Goal: Communication & Community: Answer question/provide support

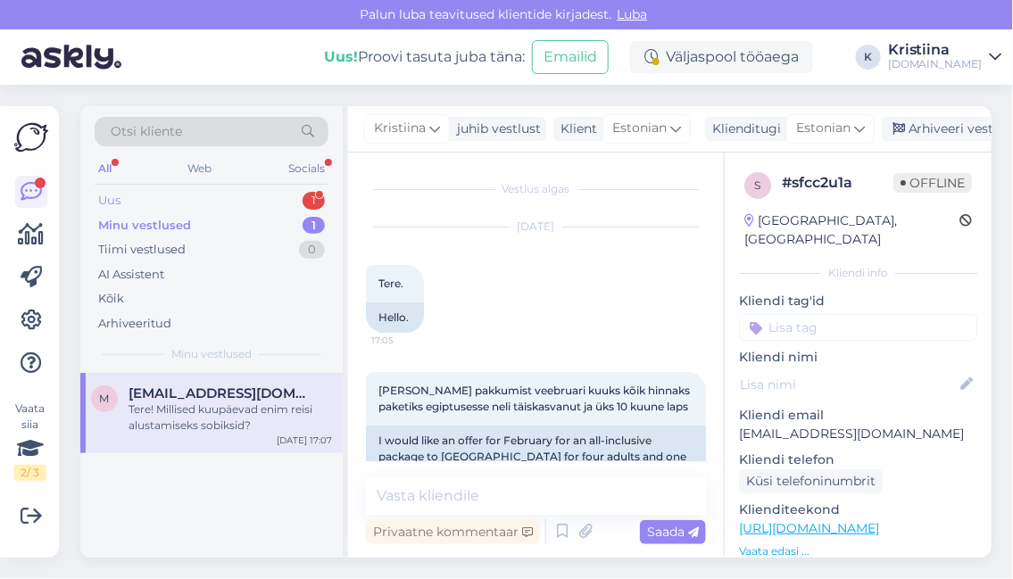
scroll to position [120, 0]
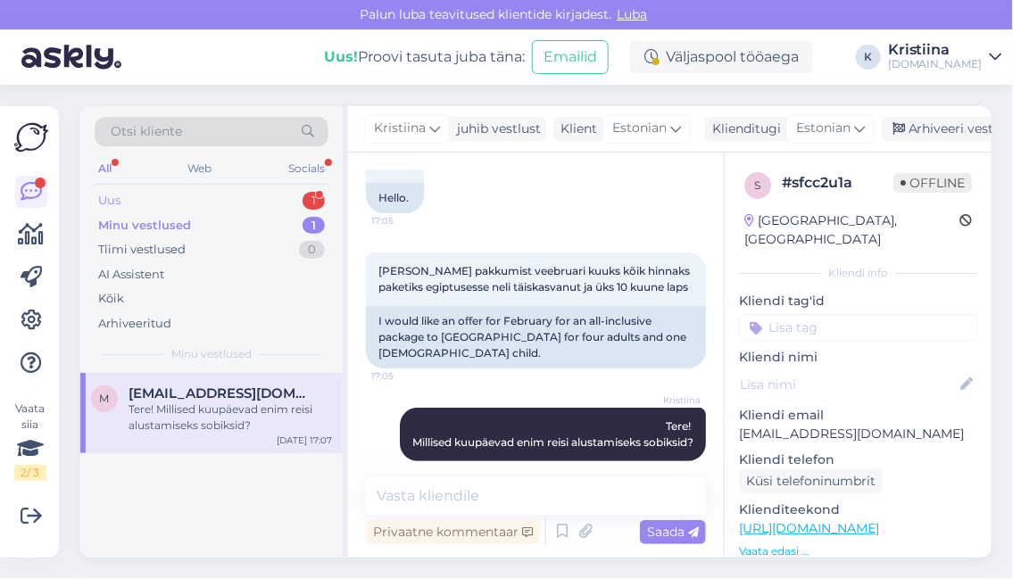
click at [207, 200] on div "Uus 1" at bounding box center [212, 200] width 234 height 25
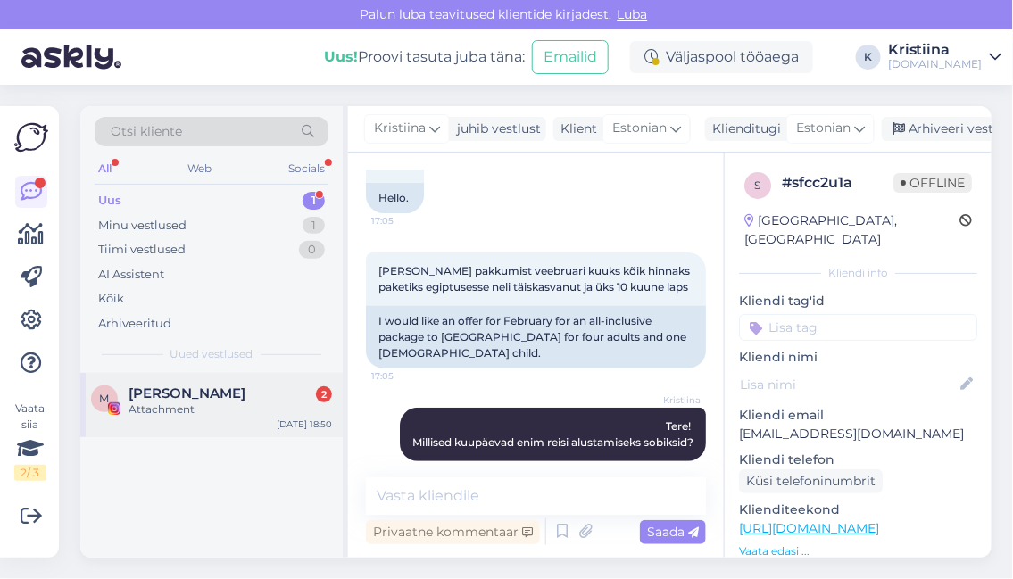
click at [219, 380] on div "M [PERSON_NAME] 2 Attachment [DATE] 18:50" at bounding box center [211, 405] width 262 height 64
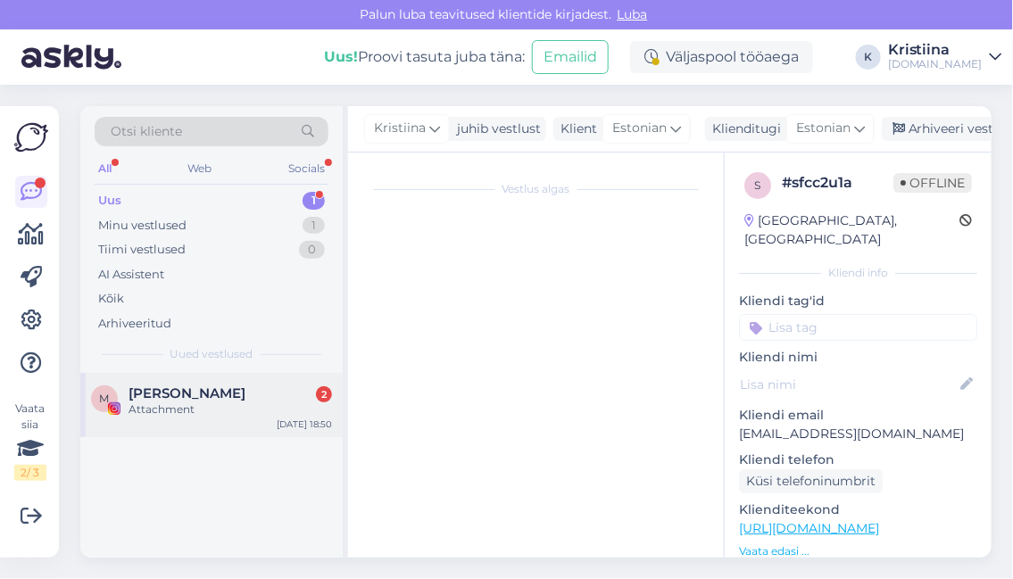
scroll to position [0, 0]
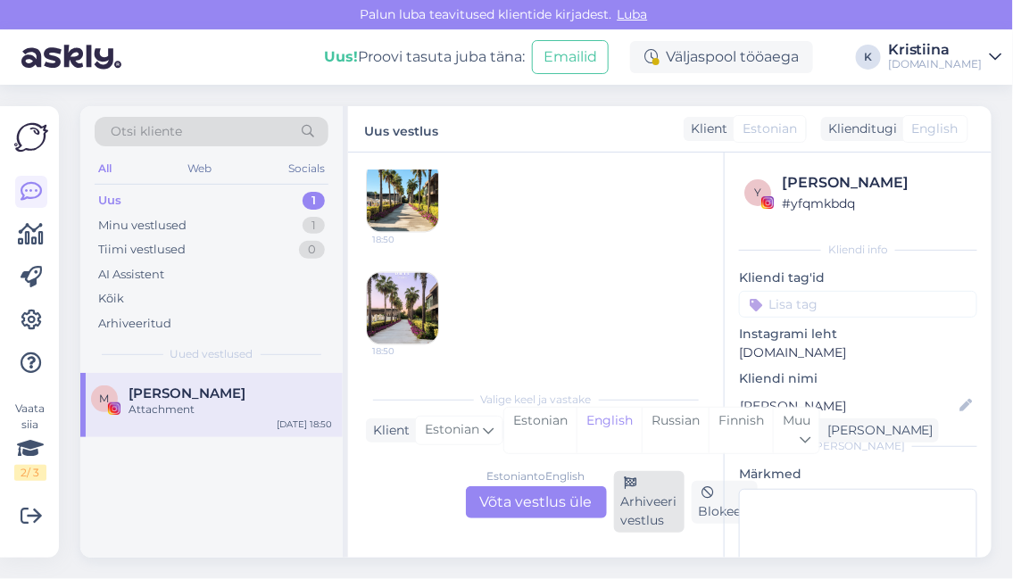
click at [644, 510] on div "Arhiveeri vestlus" at bounding box center [649, 502] width 70 height 62
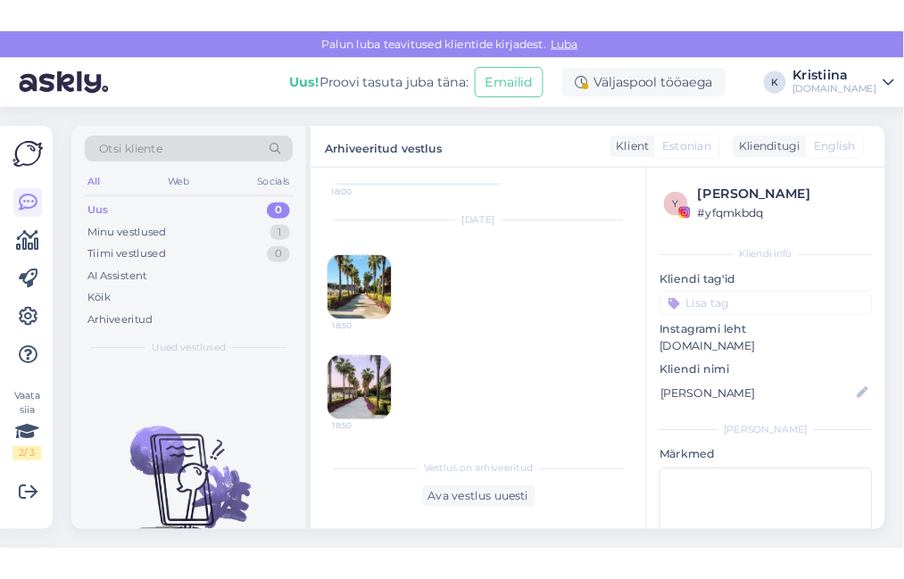
scroll to position [3111, 0]
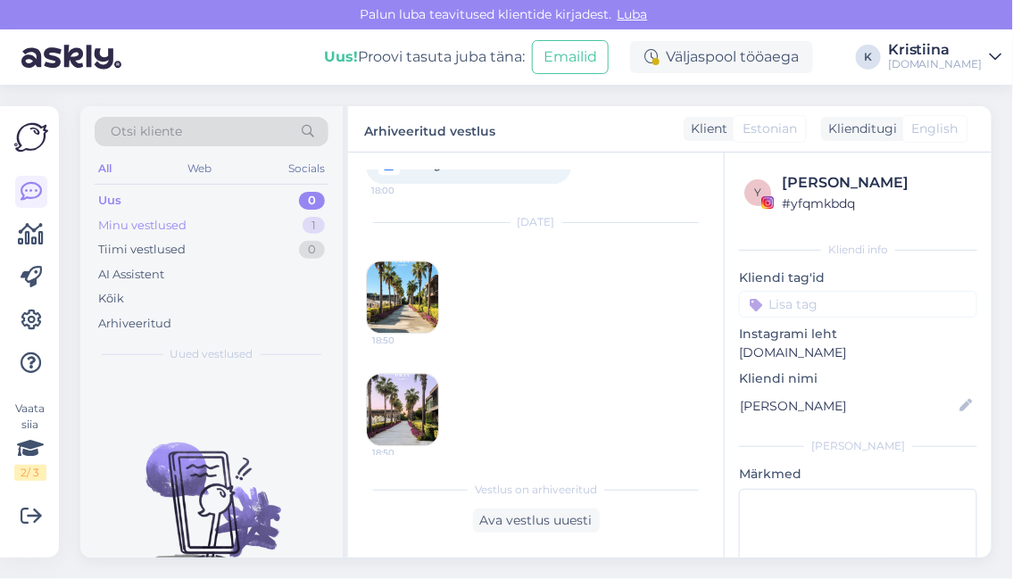
click at [251, 220] on div "Minu vestlused 1" at bounding box center [212, 225] width 234 height 25
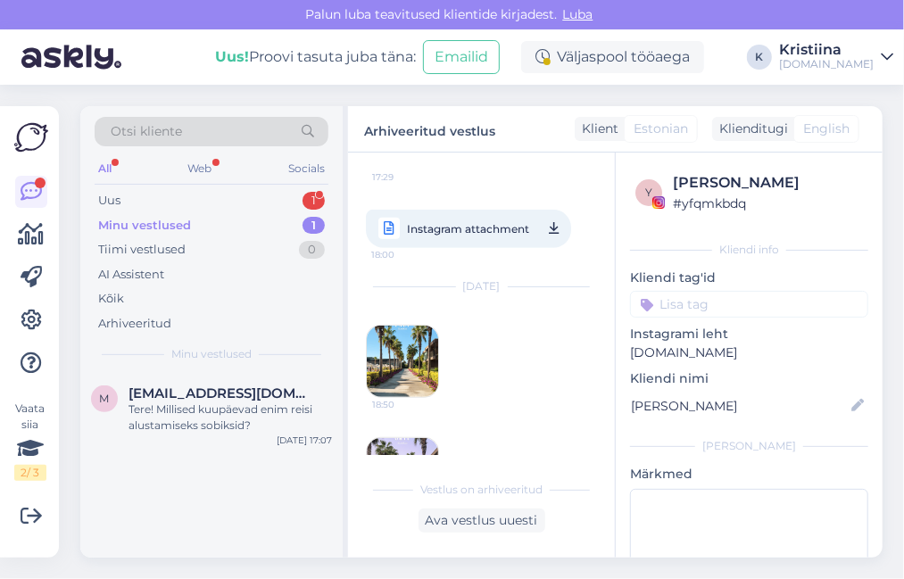
scroll to position [3159, 0]
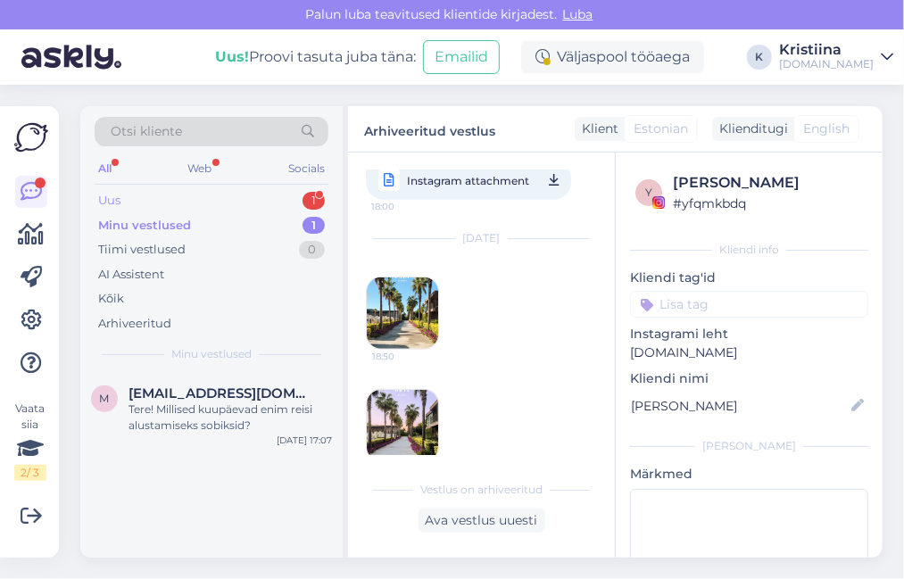
click at [213, 195] on div "Uus 1" at bounding box center [212, 200] width 234 height 25
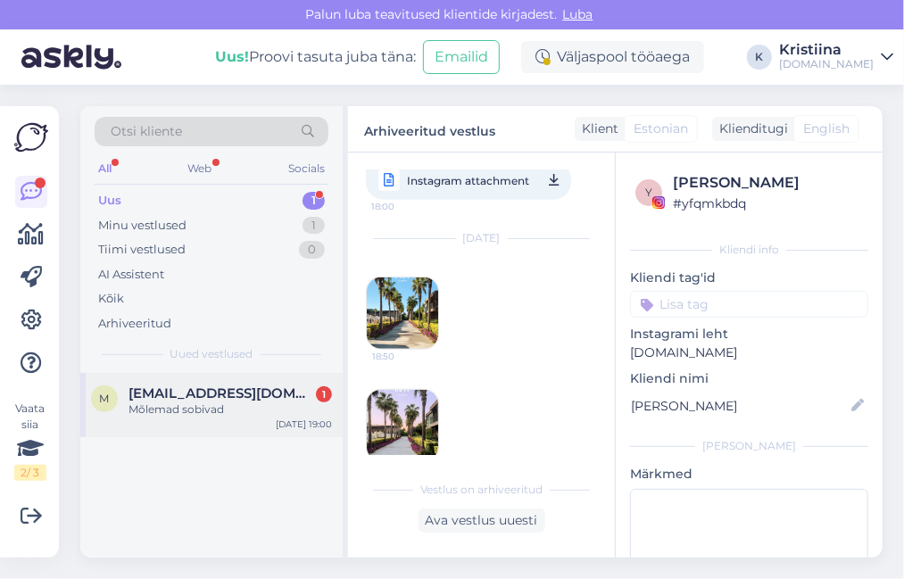
click at [215, 394] on span "[EMAIL_ADDRESS][DOMAIN_NAME]" at bounding box center [221, 393] width 186 height 16
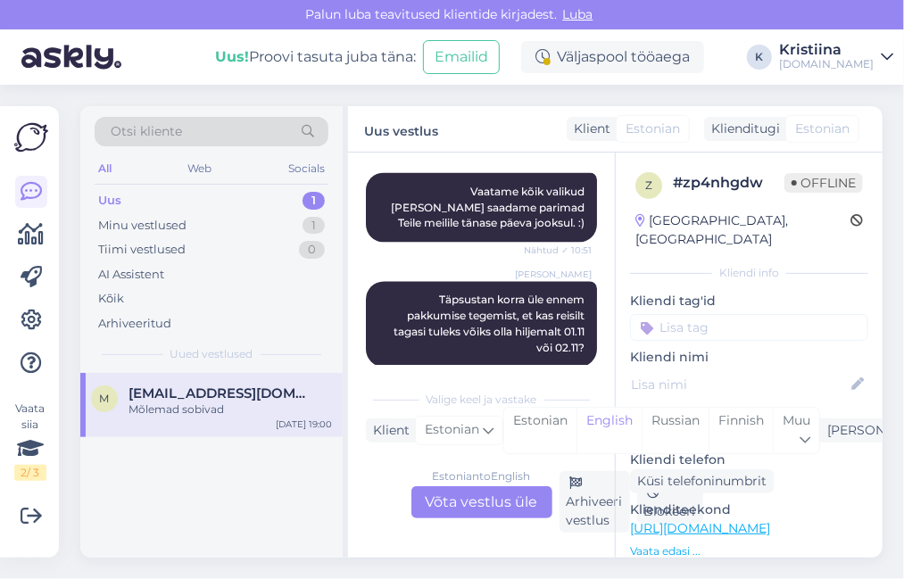
scroll to position [3924, 0]
click at [493, 498] on div "Estonian to English Võta vestlus üle" at bounding box center [481, 502] width 141 height 32
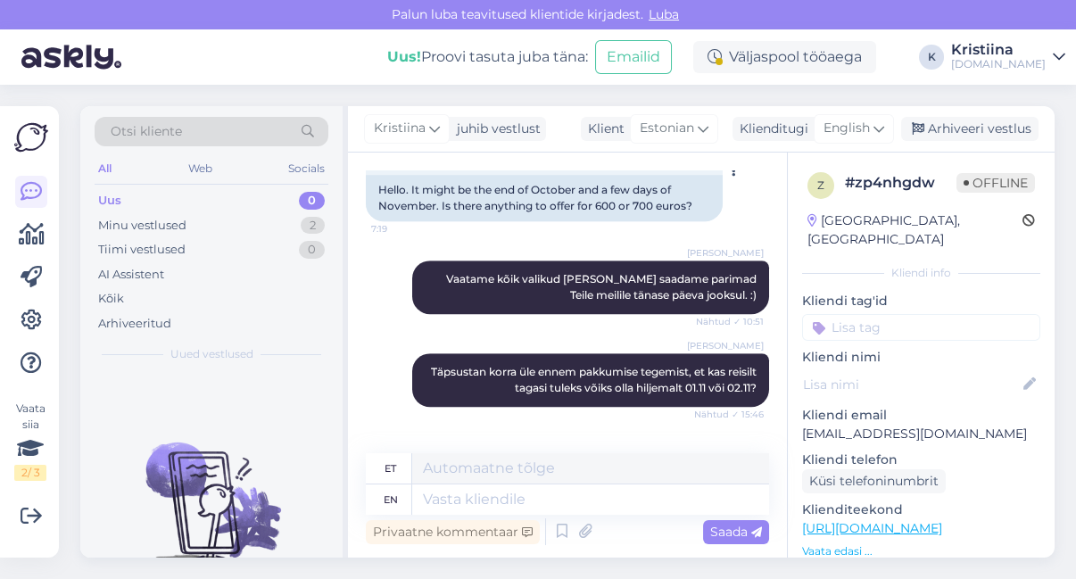
scroll to position [3243, 0]
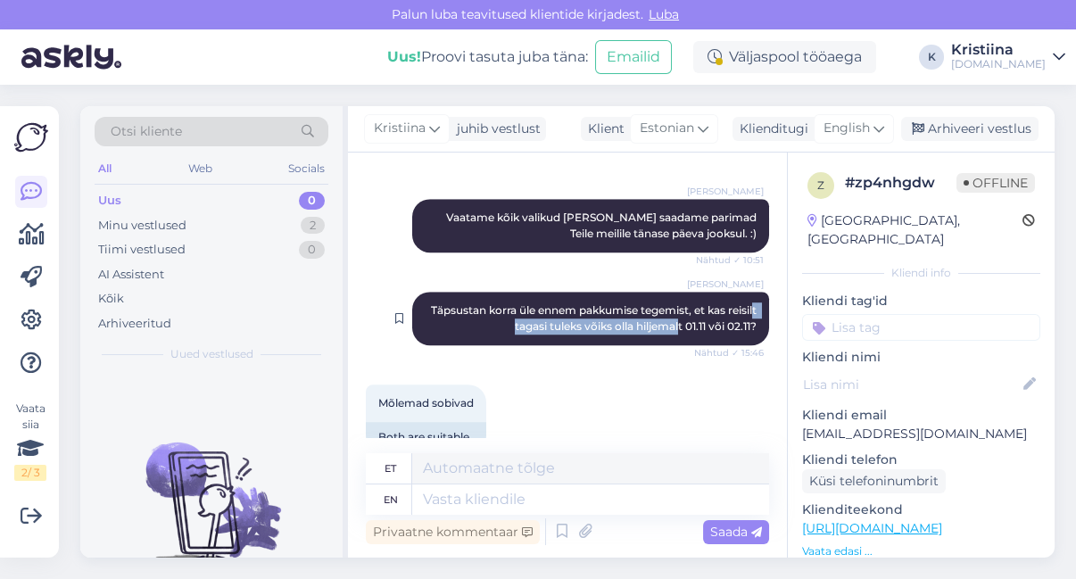
drag, startPoint x: 485, startPoint y: 294, endPoint x: 660, endPoint y: 302, distance: 175.0
click at [660, 302] on div "Lilit [PERSON_NAME] korra üle ennem pakkumise tegemist, et kas reisilt tagasi t…" at bounding box center [590, 319] width 357 height 54
click at [652, 328] on div "Lilit [PERSON_NAME] korra üle ennem pakkumise tegemist, et kas reisilt tagasi t…" at bounding box center [567, 318] width 403 height 93
click at [873, 131] on div "English" at bounding box center [854, 128] width 80 height 29
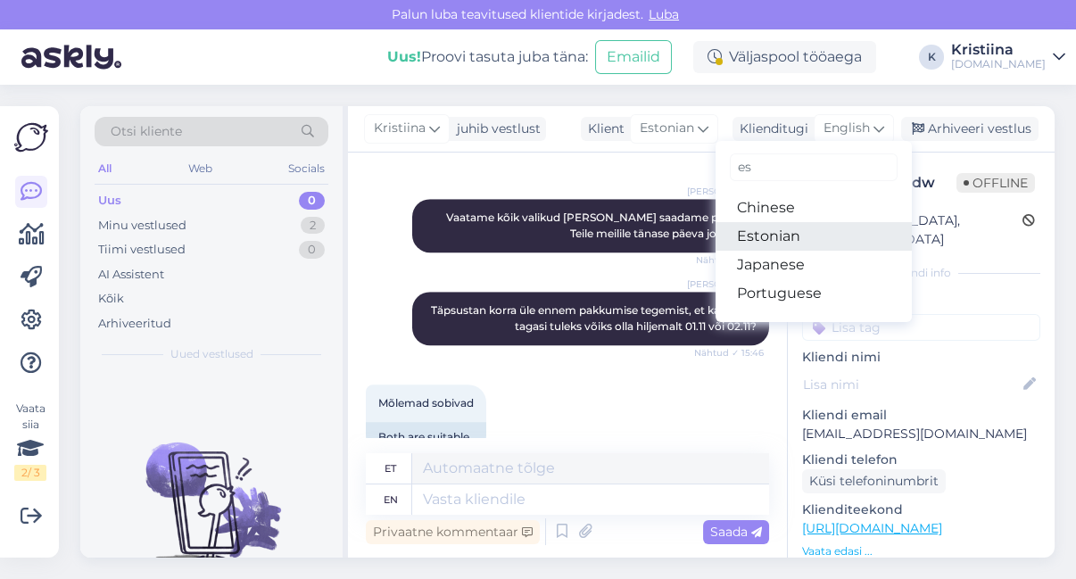
click at [814, 232] on link "Estonian" at bounding box center [814, 236] width 196 height 29
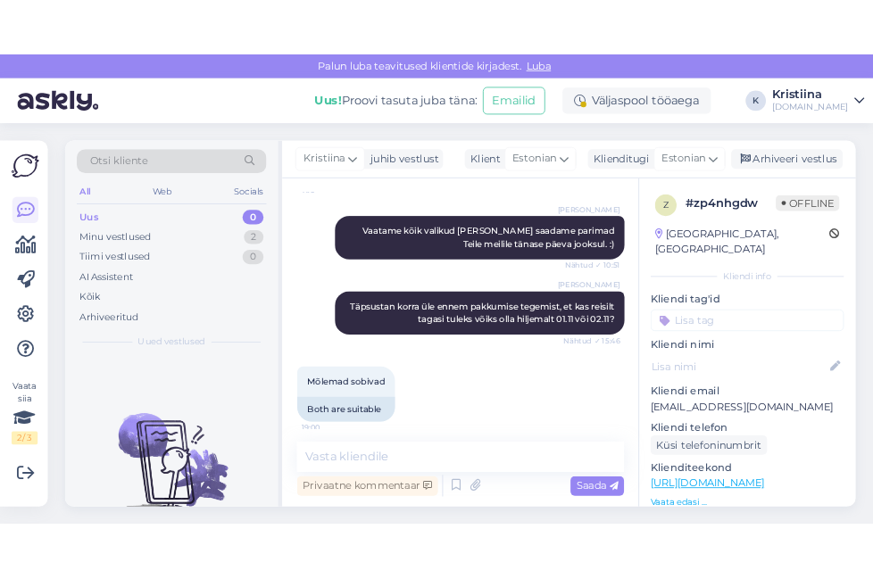
scroll to position [3219, 0]
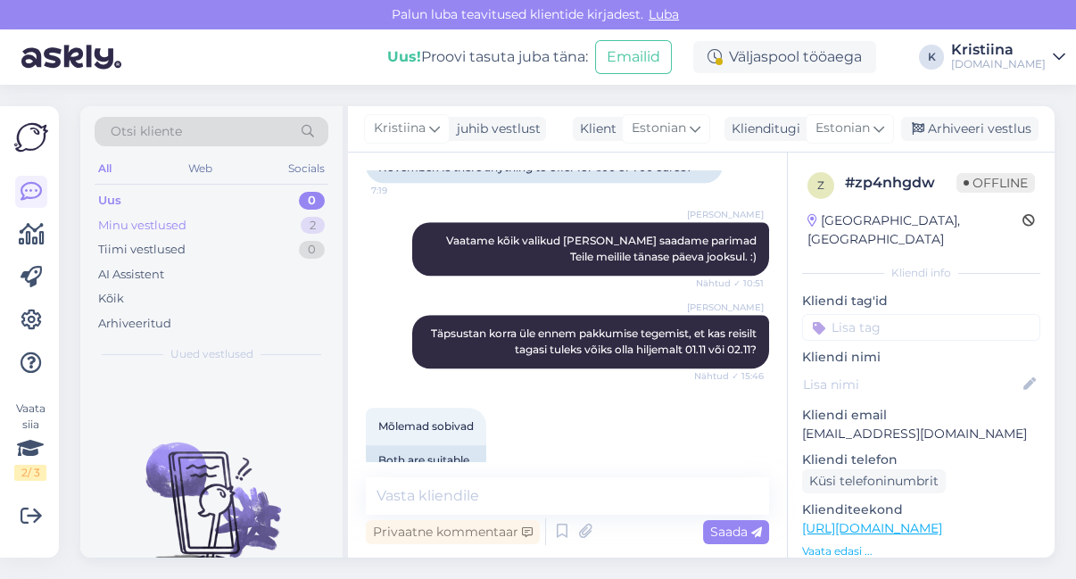
click at [265, 225] on div "Minu vestlused 2" at bounding box center [212, 225] width 234 height 25
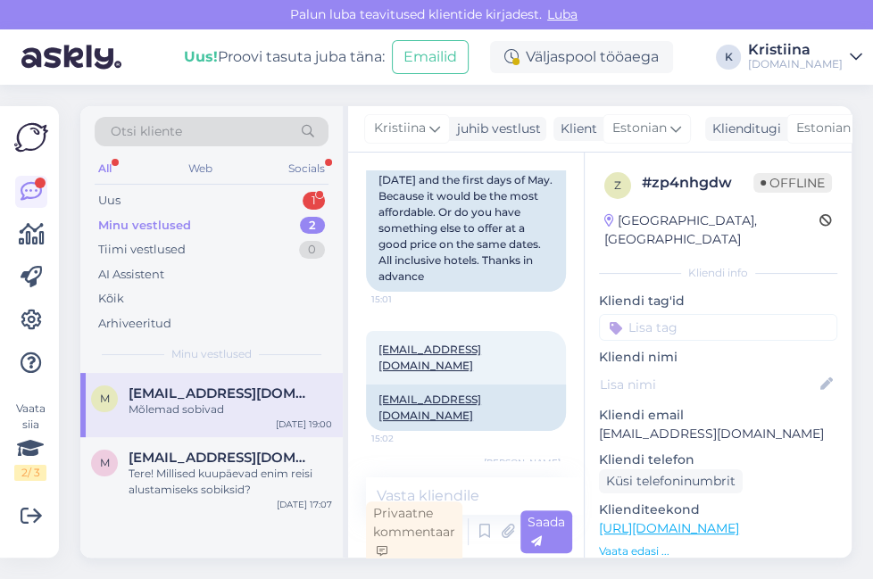
scroll to position [4222, 0]
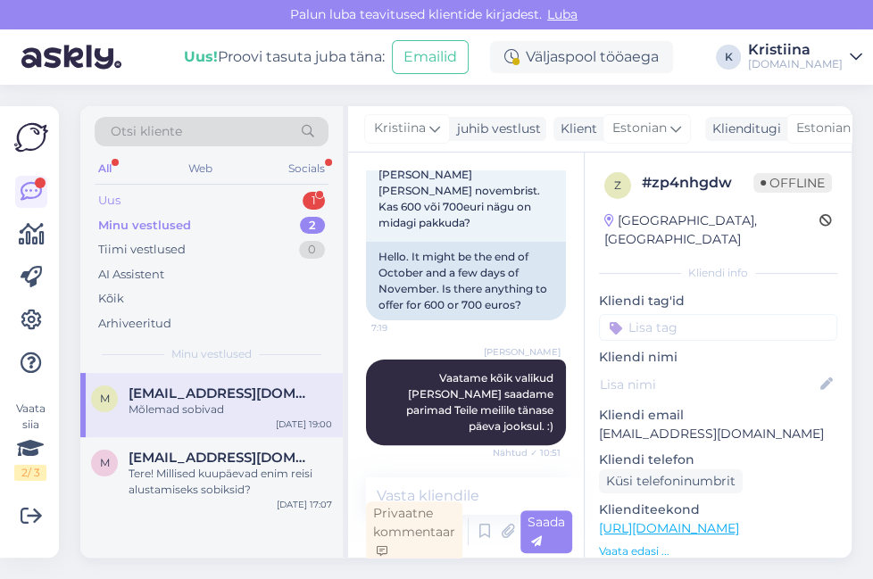
click at [220, 194] on div "Uus 1" at bounding box center [212, 200] width 234 height 25
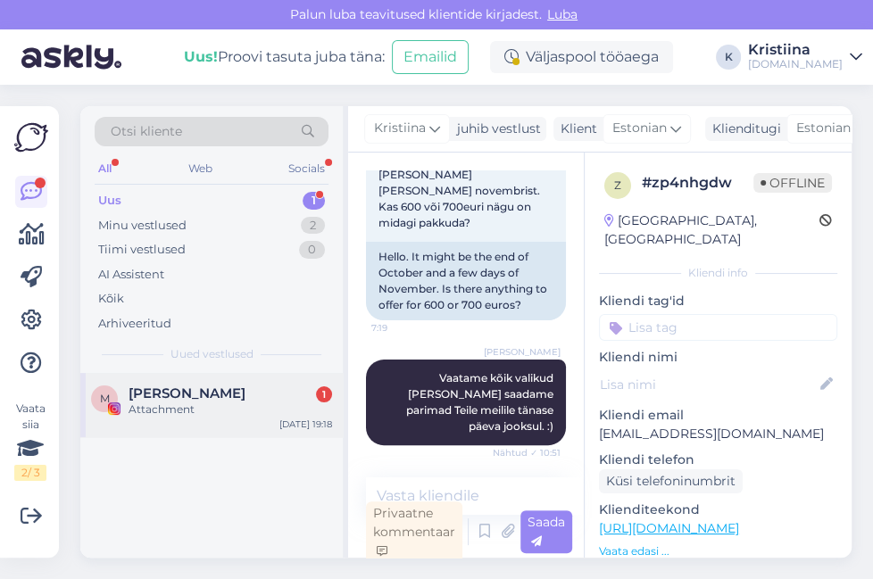
click at [188, 404] on div "Attachment" at bounding box center [229, 410] width 203 height 16
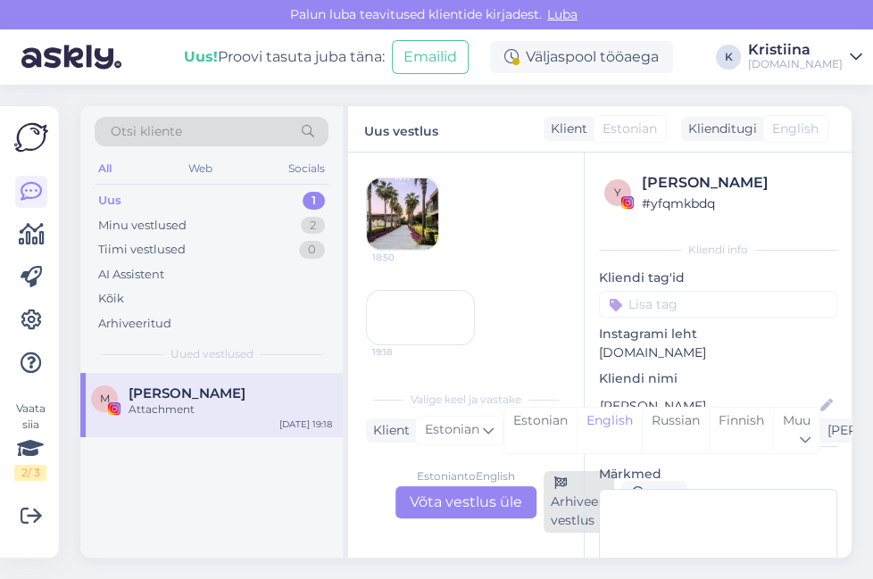
click at [563, 494] on div "Arhiveeri vestlus" at bounding box center [578, 502] width 70 height 62
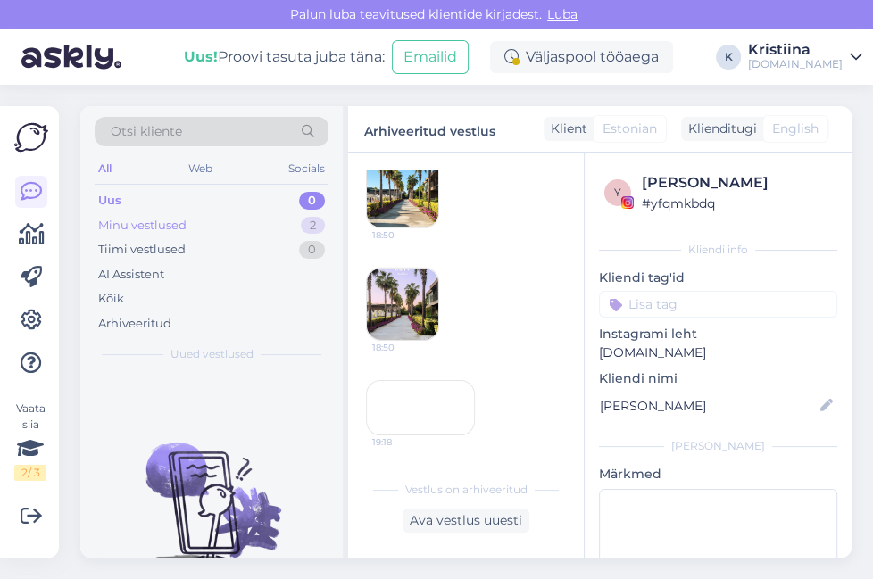
scroll to position [3450, 0]
click at [262, 236] on div "Minu vestlused 2" at bounding box center [212, 225] width 234 height 25
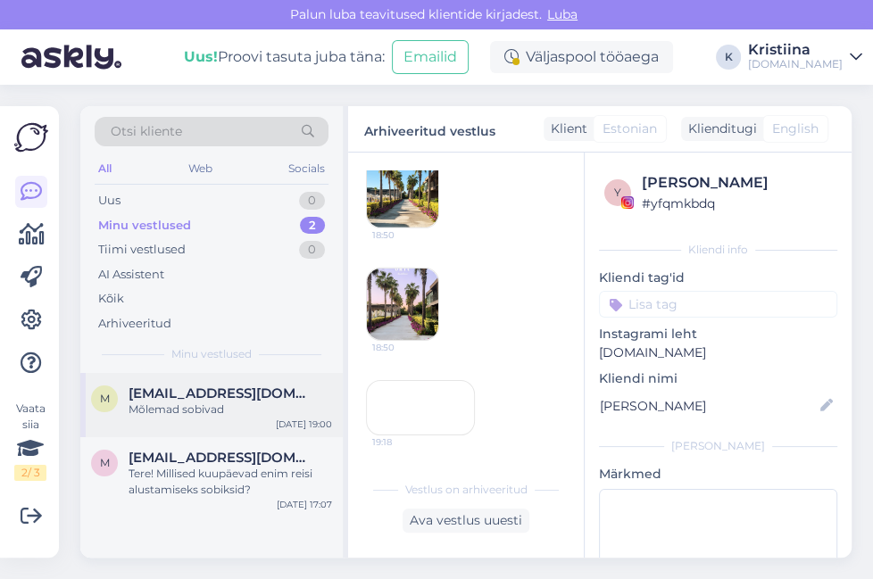
click at [220, 423] on div "M [EMAIL_ADDRESS][DOMAIN_NAME] Mõlemad sobivad [DATE] 19:00" at bounding box center [211, 405] width 262 height 64
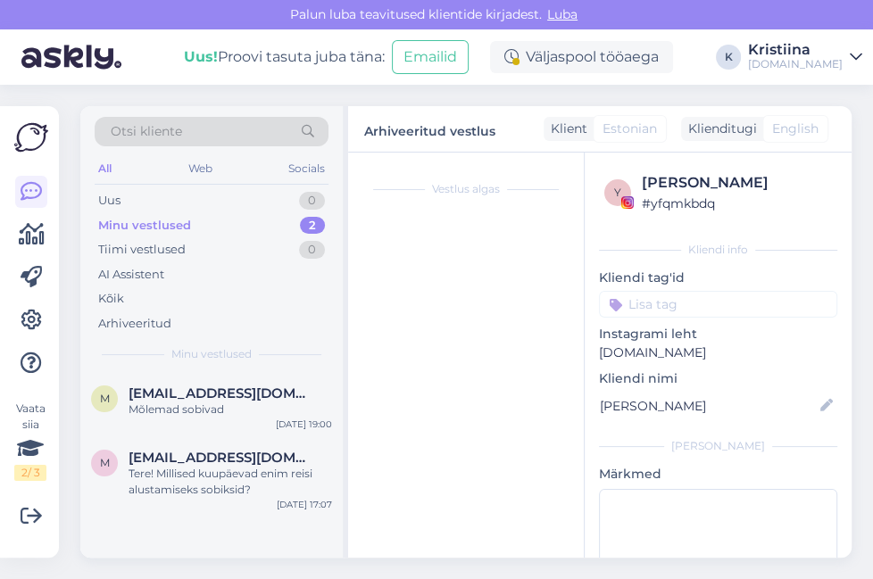
scroll to position [4, 0]
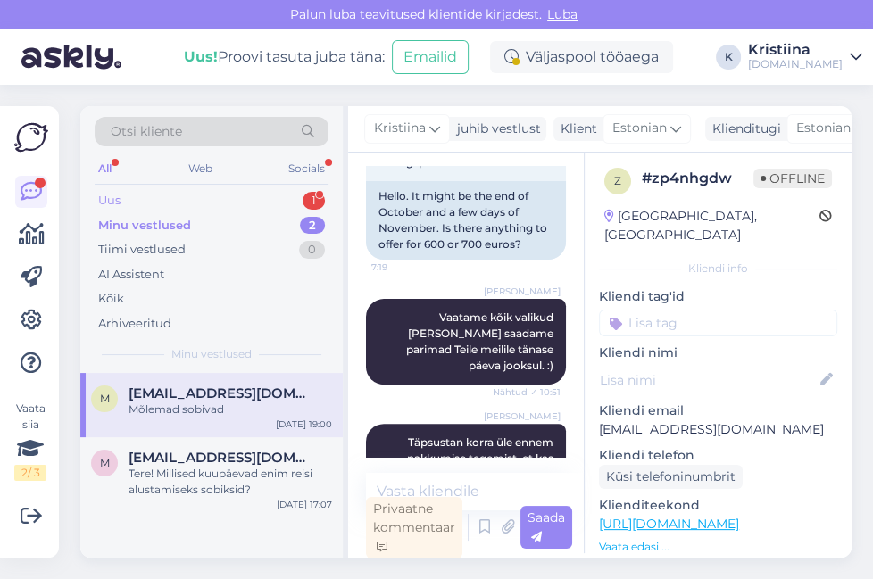
click at [190, 194] on div "Uus 1" at bounding box center [212, 200] width 234 height 25
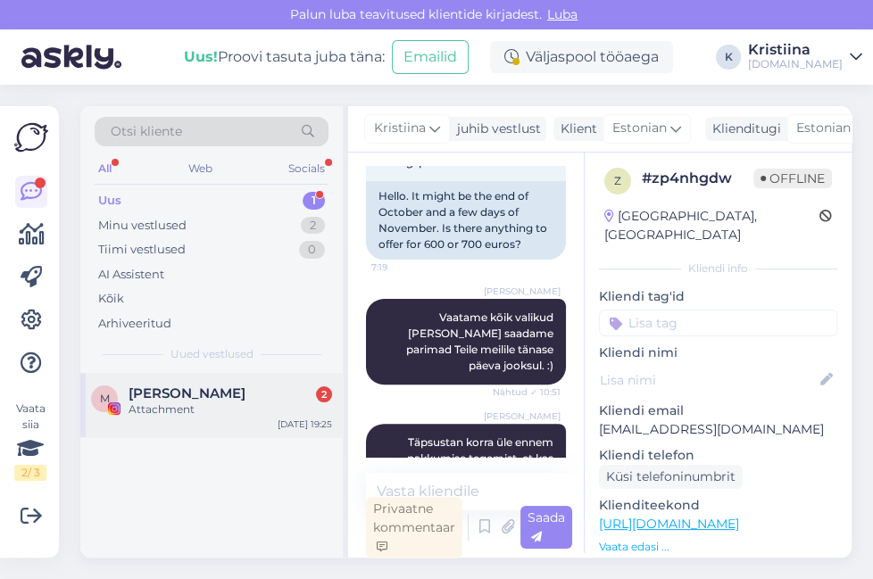
click at [211, 412] on div "Attachment" at bounding box center [229, 410] width 203 height 16
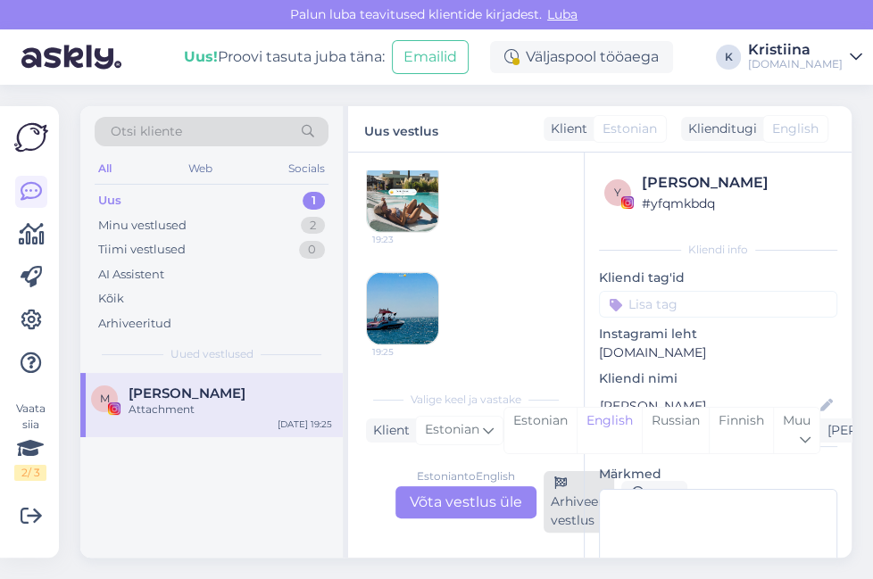
click at [565, 505] on div "Arhiveeri vestlus" at bounding box center [578, 502] width 70 height 62
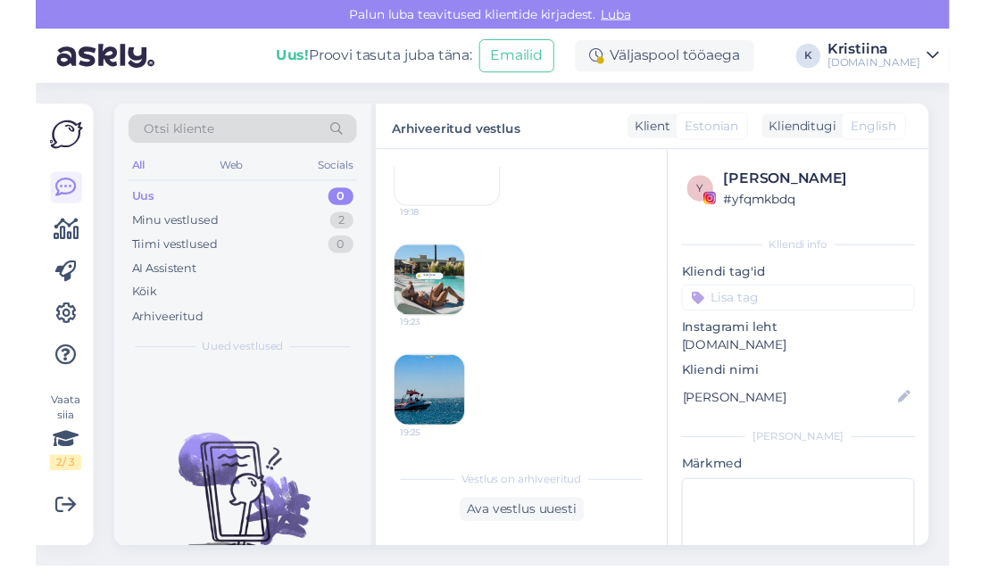
scroll to position [3562, 0]
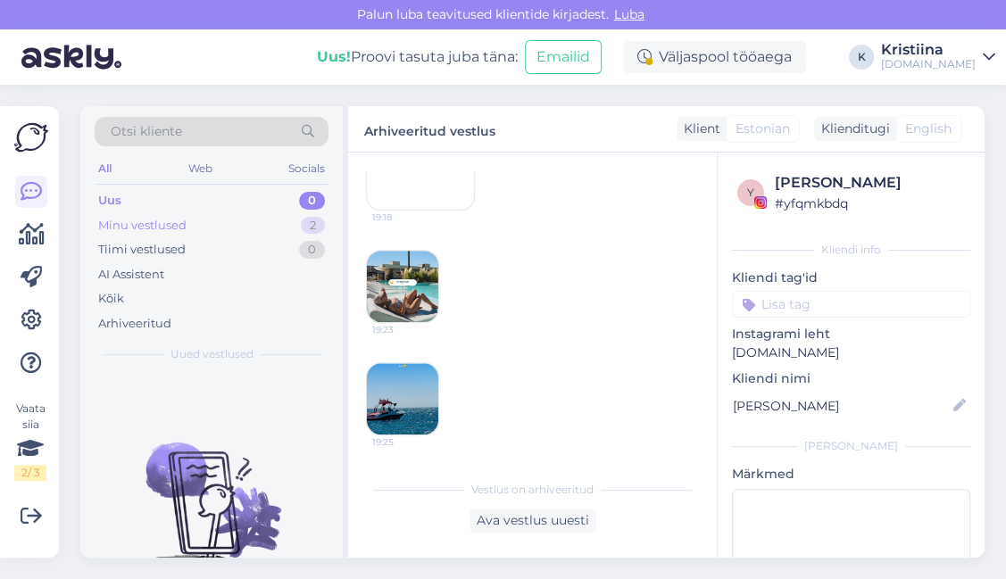
click at [181, 230] on div "Minu vestlused" at bounding box center [142, 226] width 88 height 18
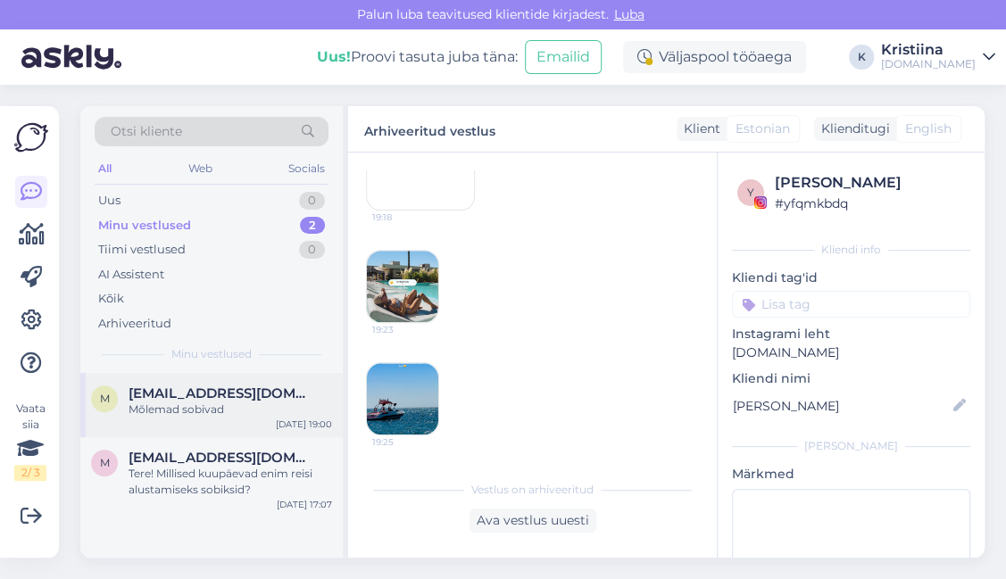
click at [186, 388] on span "[EMAIL_ADDRESS][DOMAIN_NAME]" at bounding box center [221, 393] width 186 height 16
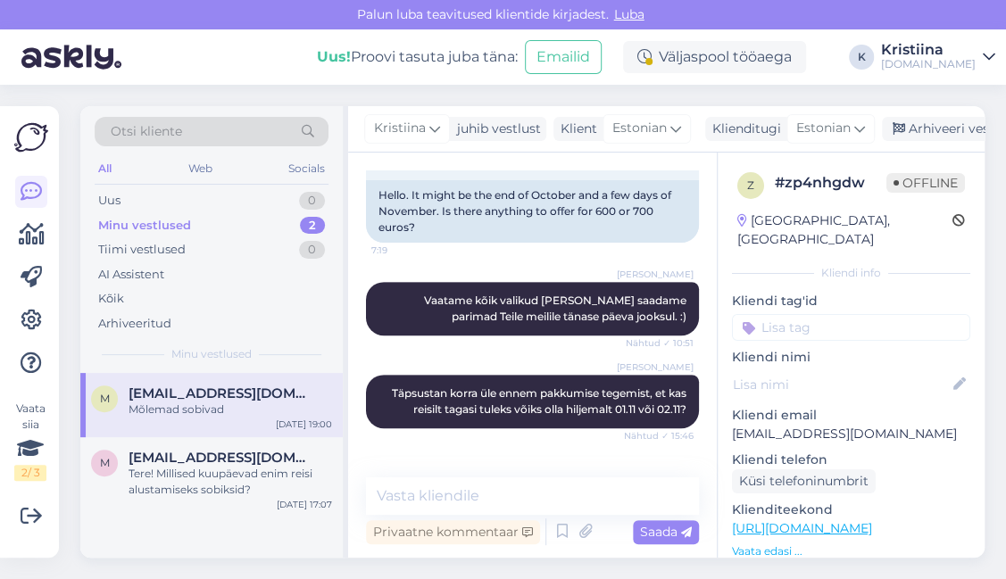
scroll to position [3332, 0]
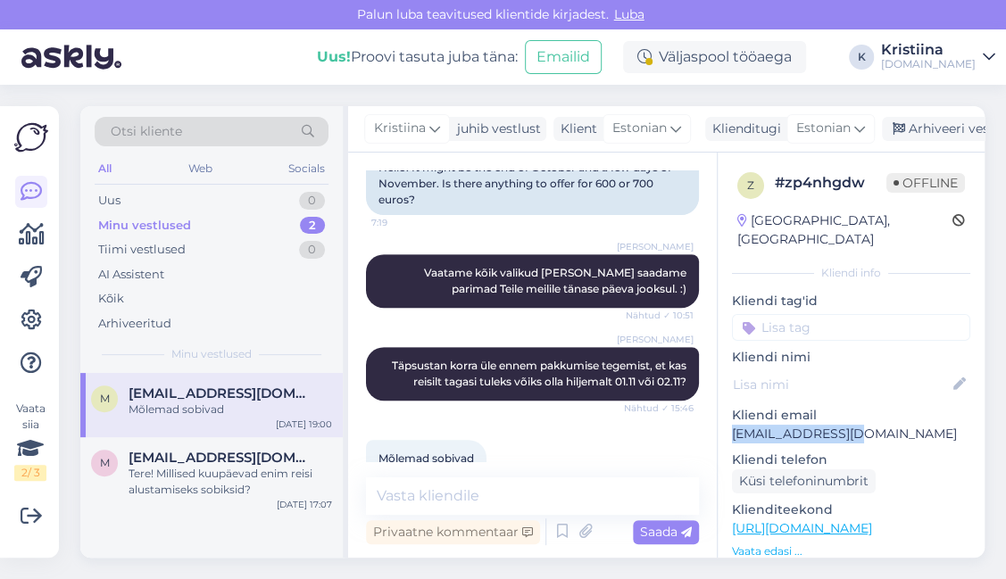
drag, startPoint x: 887, startPoint y: 410, endPoint x: 746, endPoint y: 413, distance: 141.0
click at [717, 414] on div "z # zp4nhgdw Offline [GEOGRAPHIC_DATA], [GEOGRAPHIC_DATA] Kliendi info Kliendi …" at bounding box center [850, 529] width 267 height 752
copy p "[EMAIL_ADDRESS][DOMAIN_NAME]"
click at [226, 194] on div "Uus 1" at bounding box center [212, 200] width 234 height 25
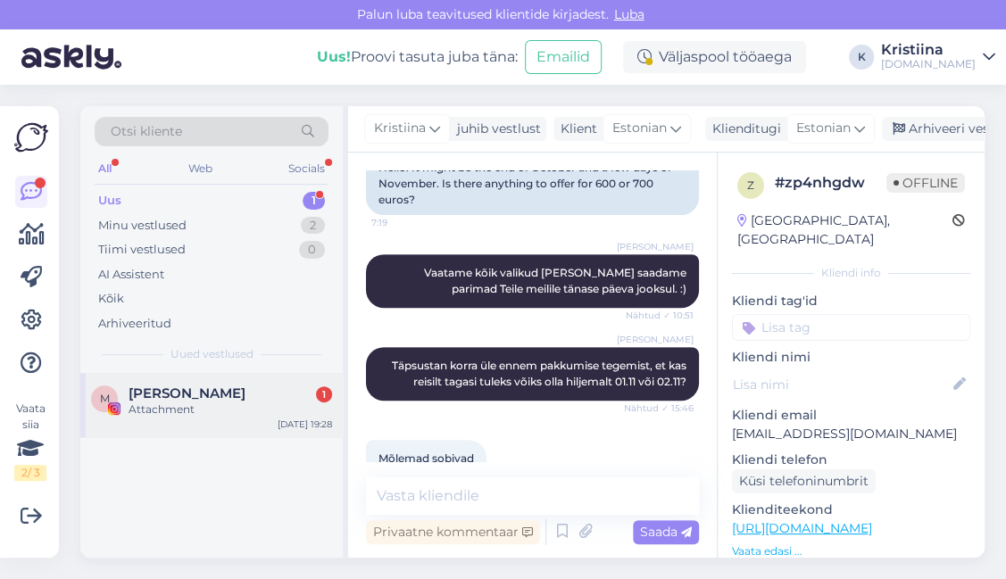
click at [225, 388] on div "[PERSON_NAME] 1" at bounding box center [229, 393] width 203 height 16
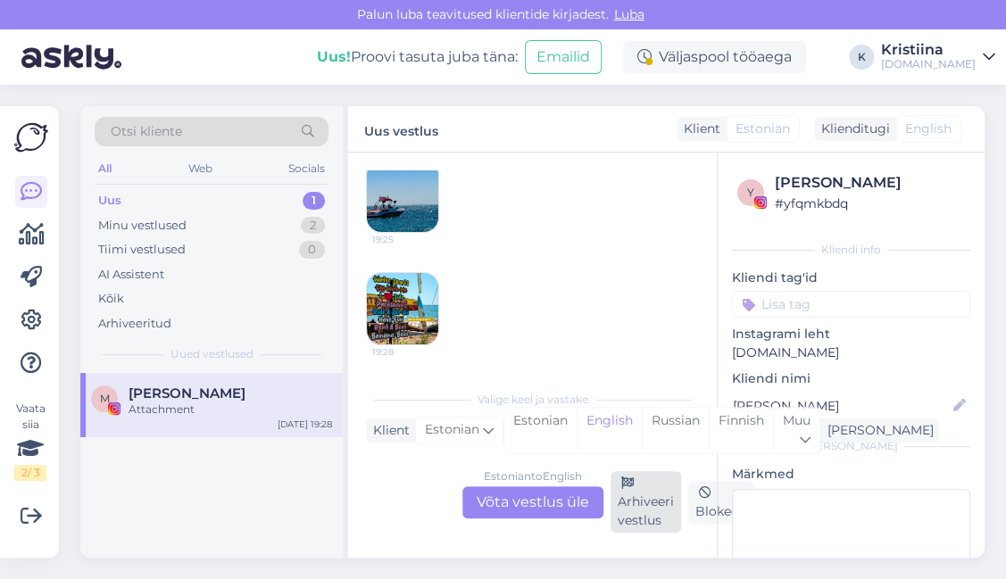
click at [657, 515] on div "Arhiveeri vestlus" at bounding box center [645, 502] width 70 height 62
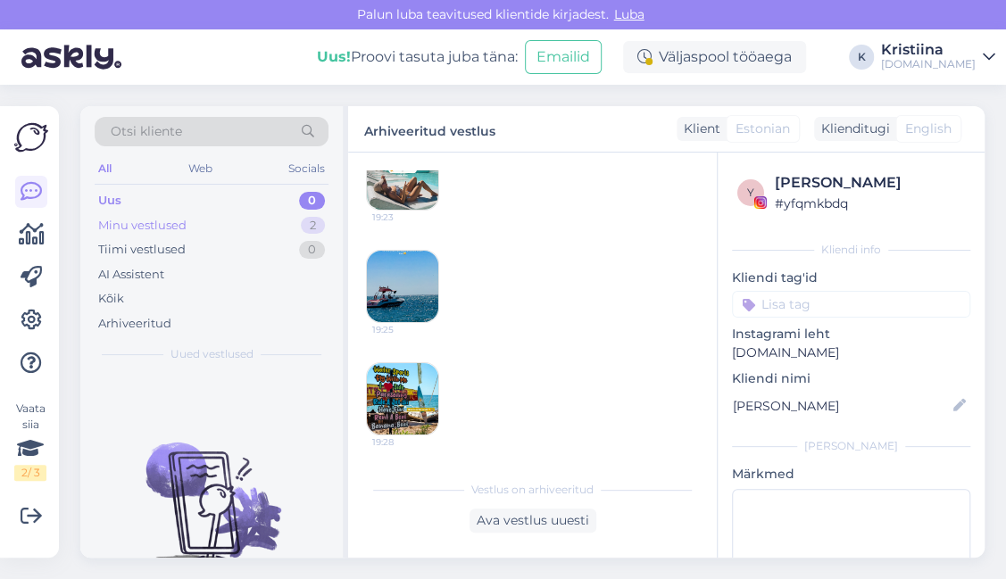
click at [207, 218] on div "Minu vestlused 2" at bounding box center [212, 225] width 234 height 25
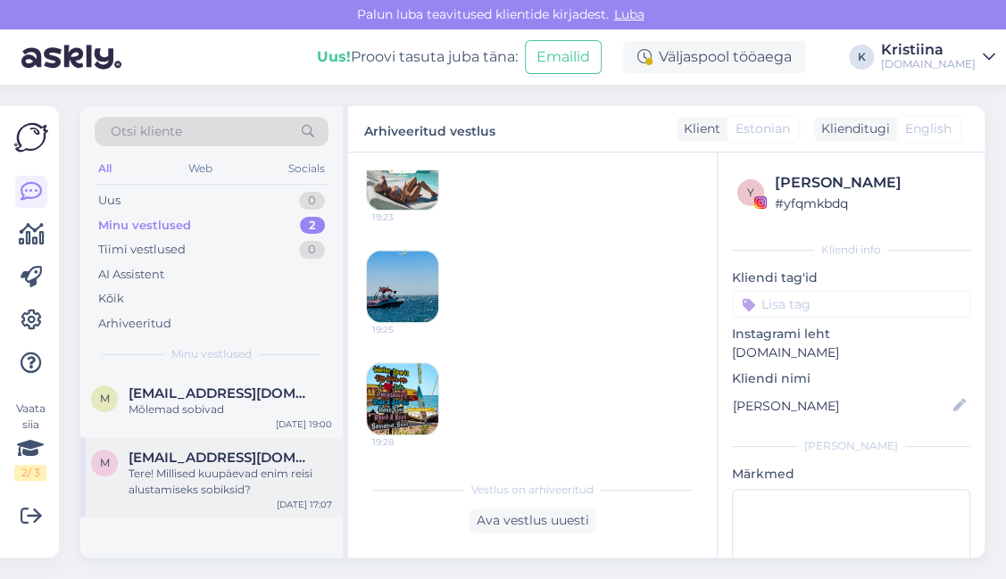
click at [229, 460] on span "[EMAIL_ADDRESS][DOMAIN_NAME]" at bounding box center [221, 458] width 186 height 16
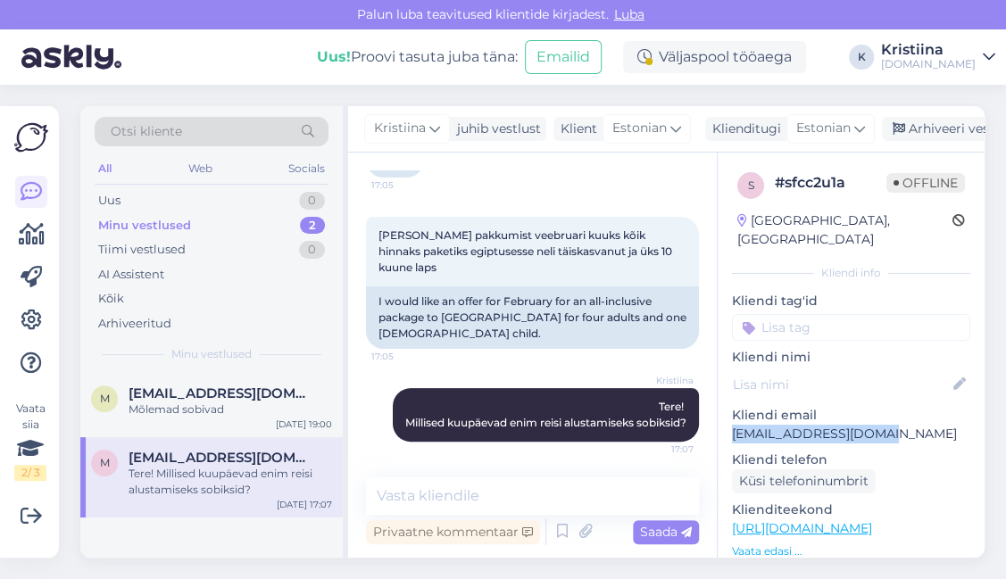
drag, startPoint x: 886, startPoint y: 411, endPoint x: 732, endPoint y: 418, distance: 154.5
click at [732, 425] on p "[EMAIL_ADDRESS][DOMAIN_NAME]" at bounding box center [851, 434] width 238 height 19
copy p "[EMAIL_ADDRESS][DOMAIN_NAME]"
click at [218, 402] on div "Mõlemad sobivad" at bounding box center [229, 410] width 203 height 16
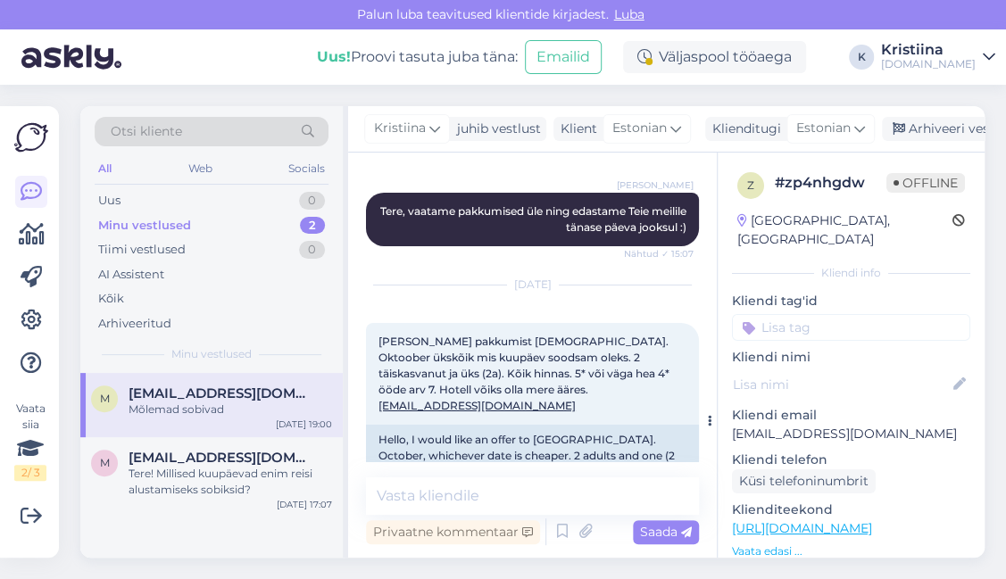
scroll to position [2639, 0]
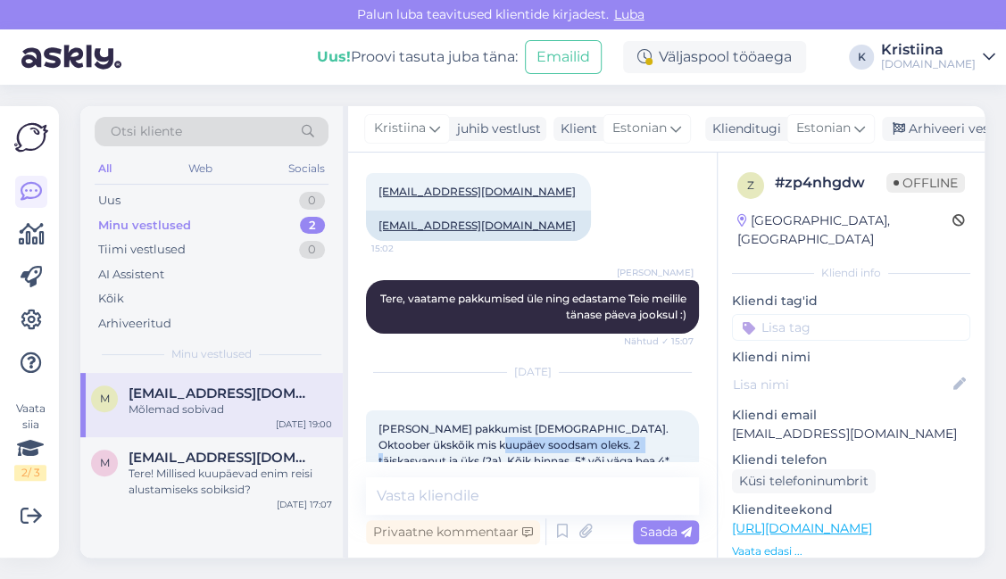
drag, startPoint x: 473, startPoint y: 417, endPoint x: 601, endPoint y: 419, distance: 127.6
click at [601, 419] on div "[PERSON_NAME] pakkumist [DEMOGRAPHIC_DATA]. Oktoober ükskõik mis kuupäev soodsa…" at bounding box center [532, 461] width 333 height 102
click at [619, 424] on span "[PERSON_NAME] pakkumist [DEMOGRAPHIC_DATA]. Oktoober ükskõik mis kuupäev soodsa…" at bounding box center [525, 461] width 294 height 78
drag, startPoint x: 876, startPoint y: 418, endPoint x: 718, endPoint y: 421, distance: 158.0
click at [718, 421] on div "z # zp4nhgdw Offline [GEOGRAPHIC_DATA], [GEOGRAPHIC_DATA] Kliendi info Kliendi …" at bounding box center [850, 529] width 267 height 752
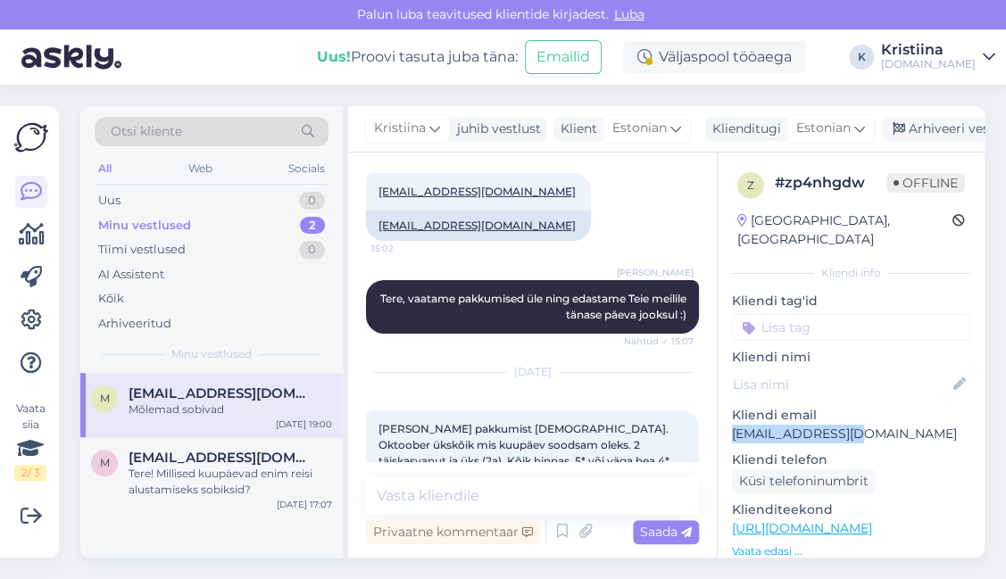
copy p "[EMAIL_ADDRESS][DOMAIN_NAME]"
click at [415, 319] on div "[PERSON_NAME], vaatame pakkumised üle ning edastame Teie meilile tänase päeva j…" at bounding box center [532, 307] width 333 height 93
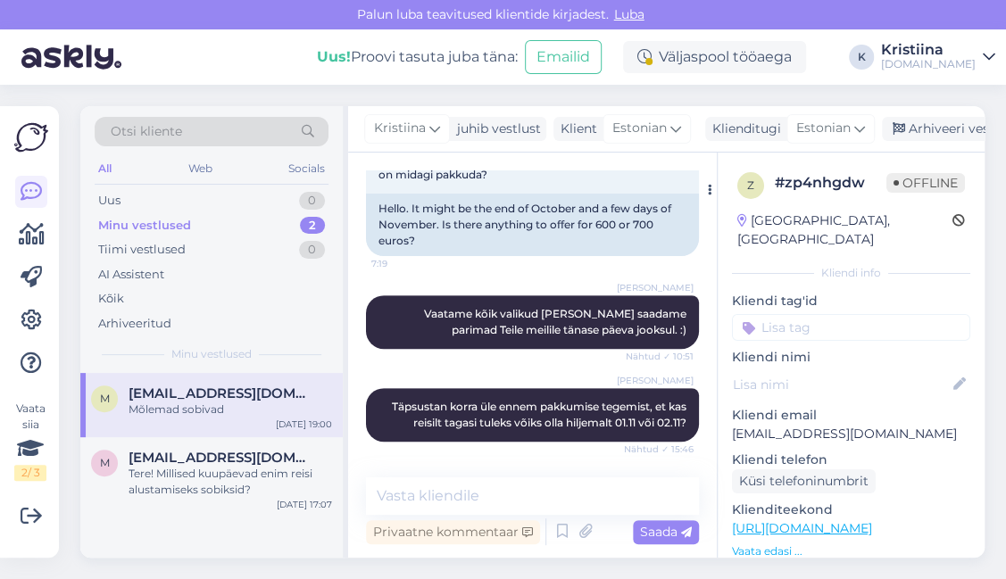
scroll to position [3332, 0]
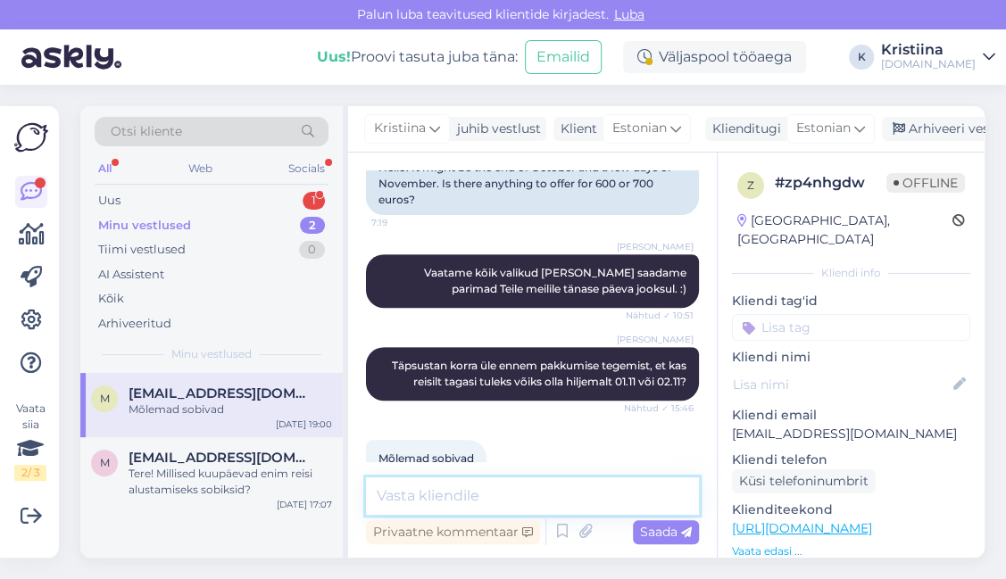
click at [473, 498] on textarea at bounding box center [532, 495] width 333 height 37
type textarea "Pakkumised on edastatud Teile e-mailile :)"
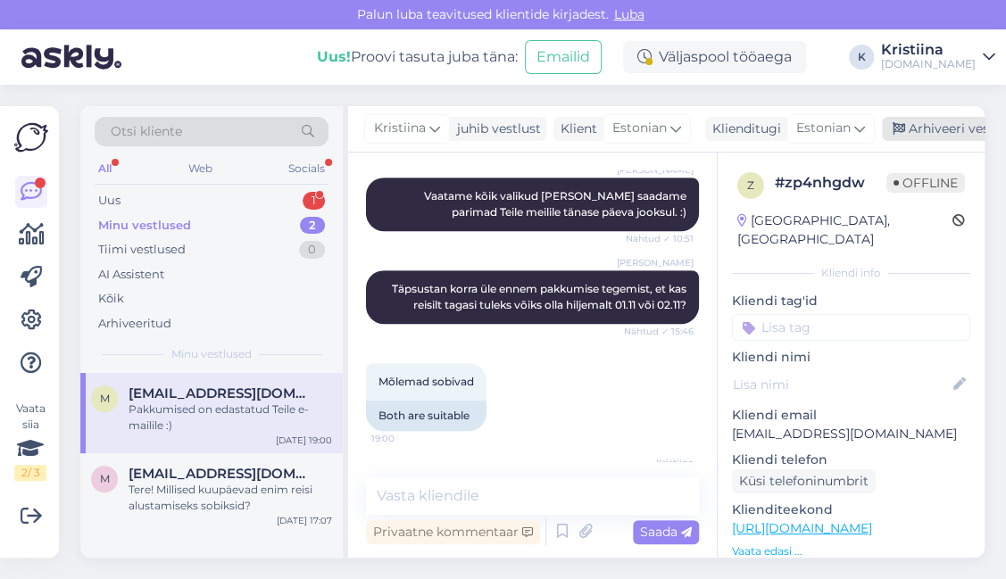
click at [892, 123] on icon at bounding box center [898, 129] width 12 height 12
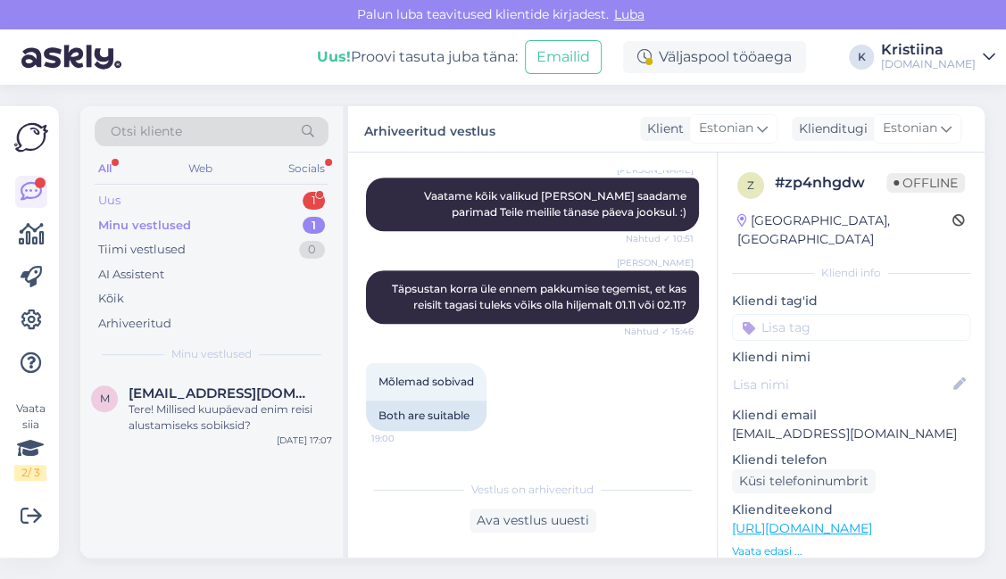
click at [236, 195] on div "Uus 1" at bounding box center [212, 200] width 234 height 25
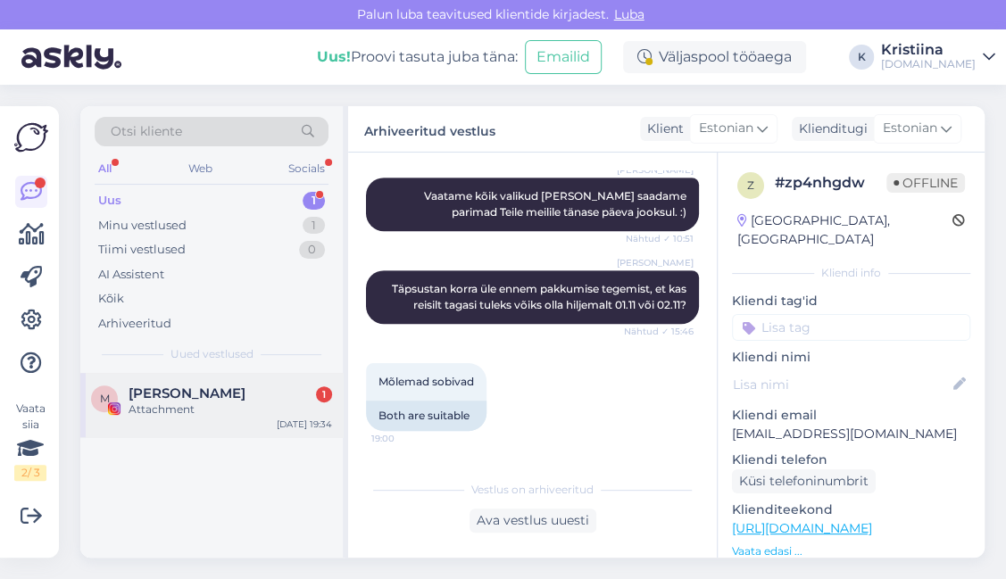
click at [193, 386] on span "[PERSON_NAME]" at bounding box center [186, 393] width 117 height 16
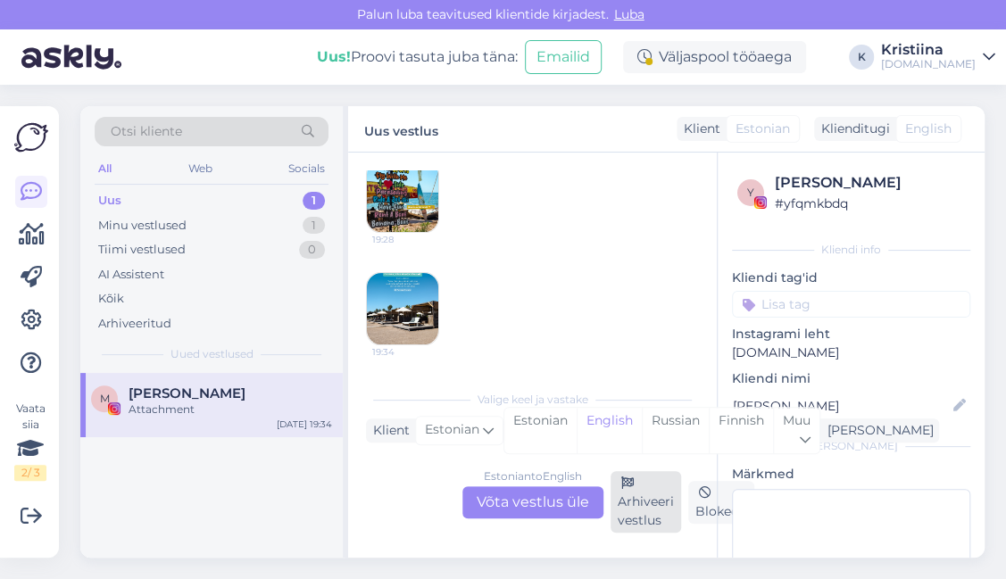
click at [651, 513] on div "Arhiveeri vestlus" at bounding box center [645, 502] width 70 height 62
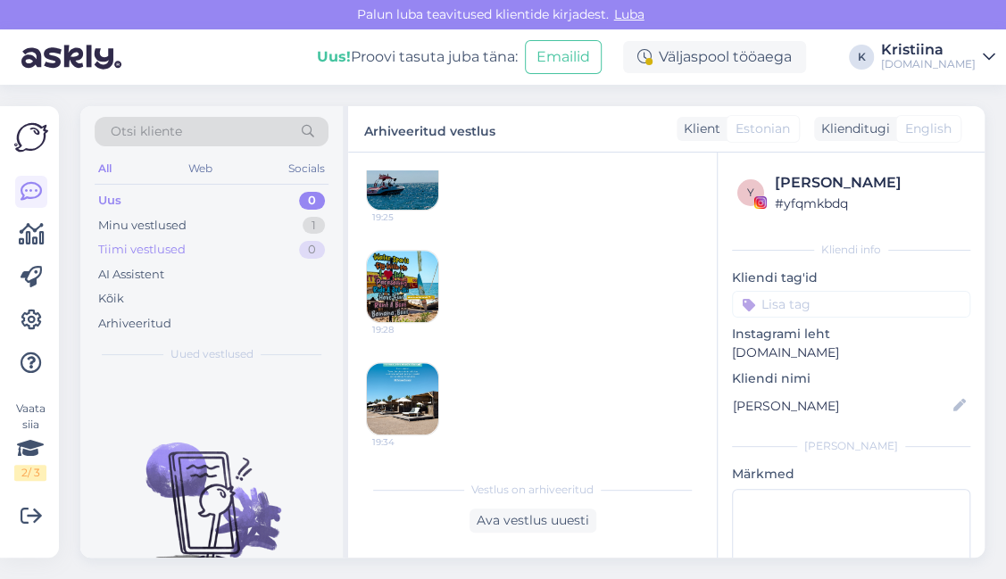
scroll to position [3786, 0]
click at [209, 228] on div "Minu vestlused 1" at bounding box center [212, 225] width 234 height 25
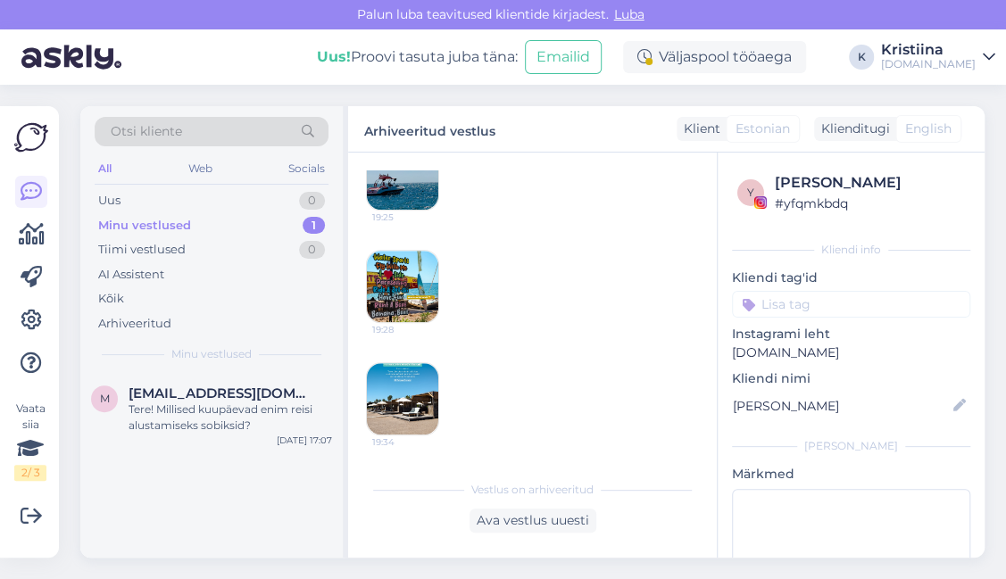
click at [221, 219] on div "Minu vestlused 1" at bounding box center [212, 225] width 234 height 25
click at [203, 253] on div "Tiimi vestlused 0" at bounding box center [212, 249] width 234 height 25
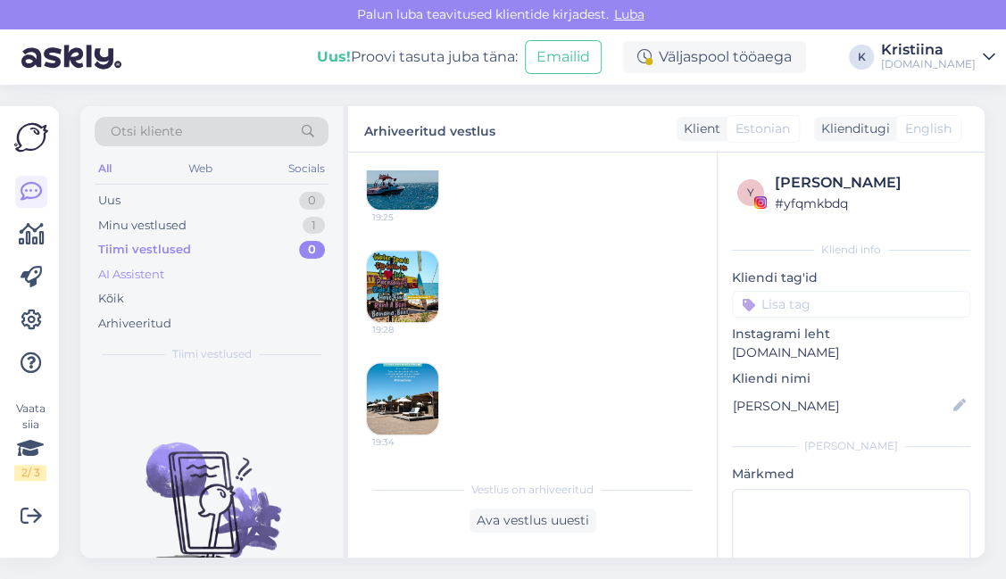
click at [198, 270] on div "AI Assistent" at bounding box center [212, 274] width 234 height 25
click at [195, 226] on div "Minu vestlused 1" at bounding box center [212, 225] width 234 height 25
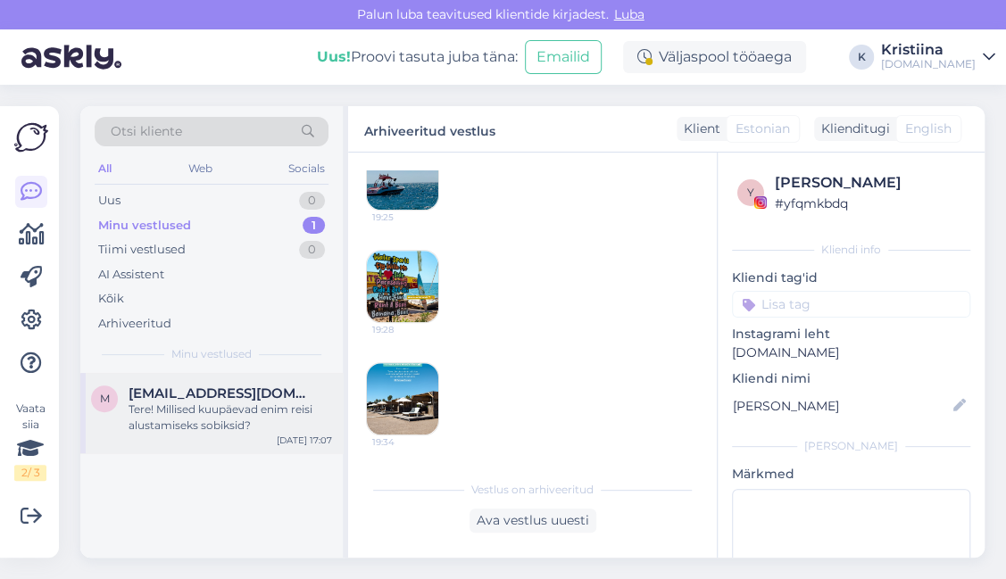
click at [224, 414] on div "Tere! Millised kuupäevad enim reisi alustamiseks sobiksid?" at bounding box center [229, 418] width 203 height 32
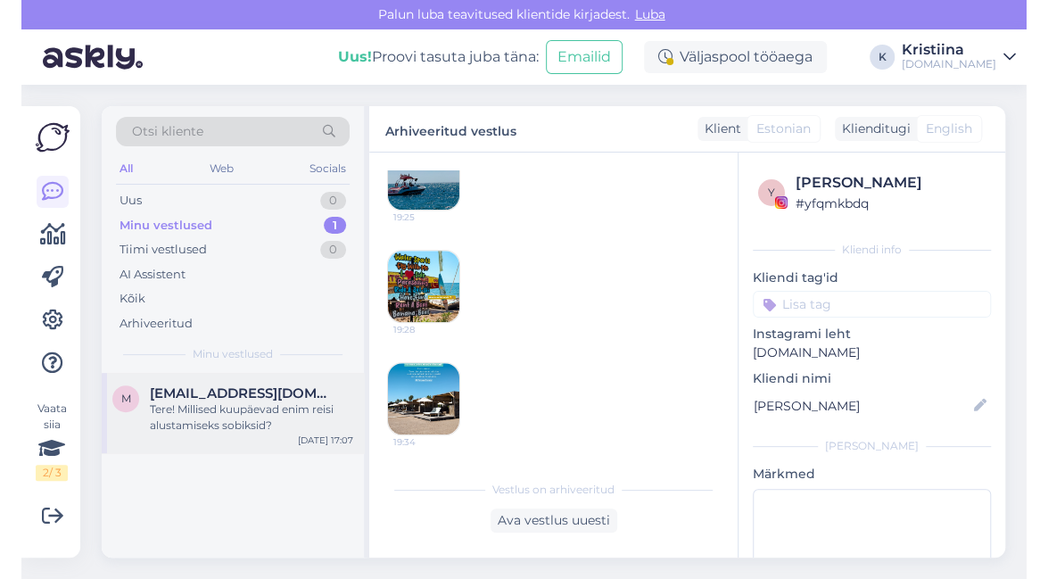
scroll to position [155, 0]
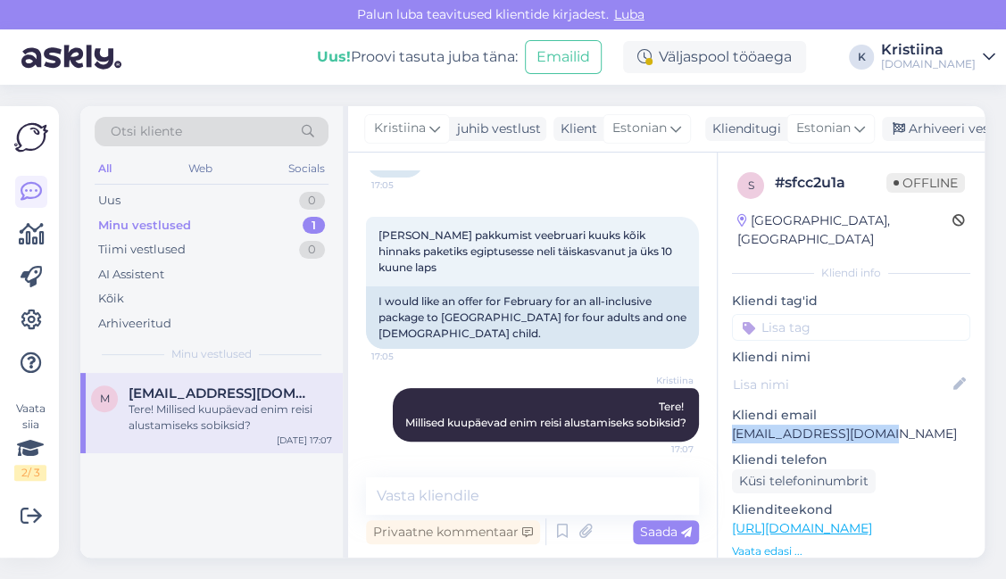
drag, startPoint x: 888, startPoint y: 418, endPoint x: 733, endPoint y: 415, distance: 154.4
click at [733, 425] on p "[EMAIL_ADDRESS][DOMAIN_NAME]" at bounding box center [851, 434] width 238 height 19
copy p "[EMAIL_ADDRESS][DOMAIN_NAME]"
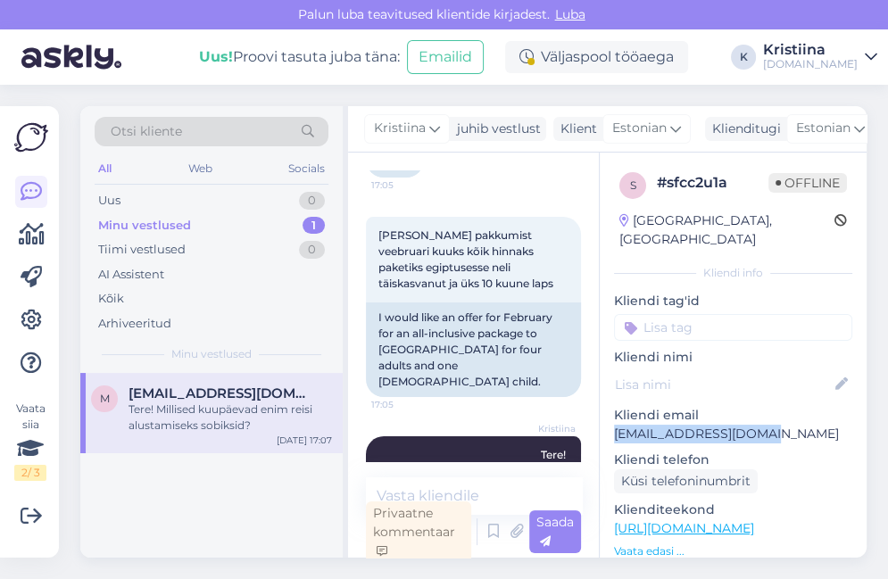
click at [221, 228] on div "Minu vestlused 1" at bounding box center [212, 225] width 234 height 25
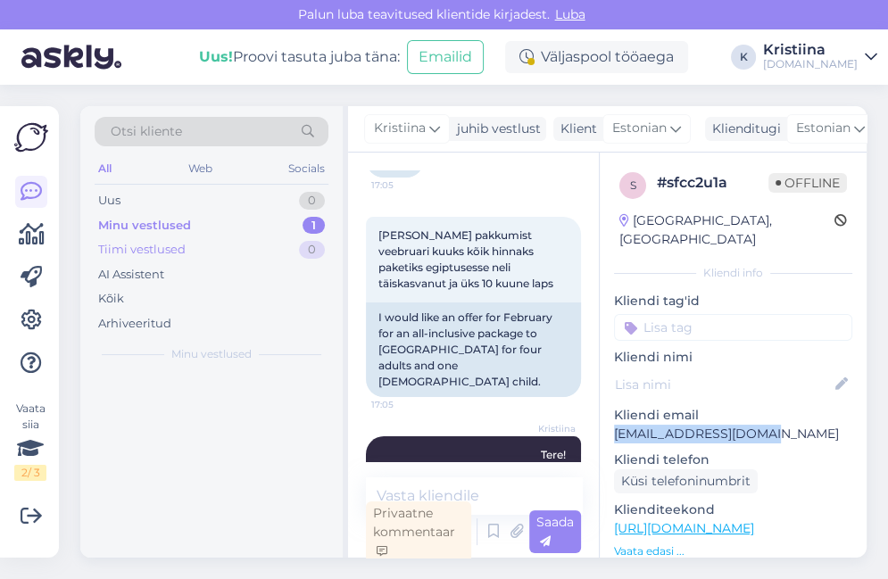
click at [220, 249] on div "Tiimi vestlused 0" at bounding box center [212, 249] width 234 height 25
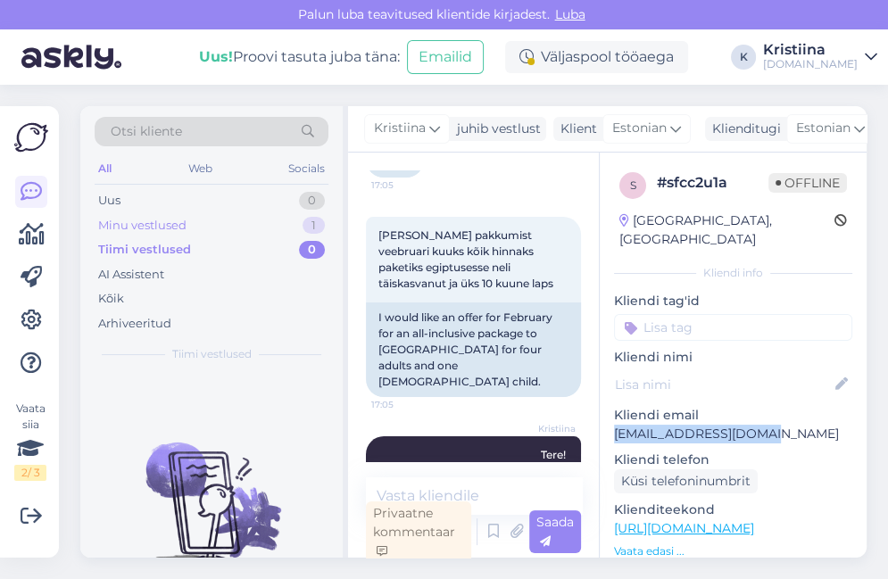
click at [211, 230] on div "Minu vestlused 1" at bounding box center [212, 225] width 234 height 25
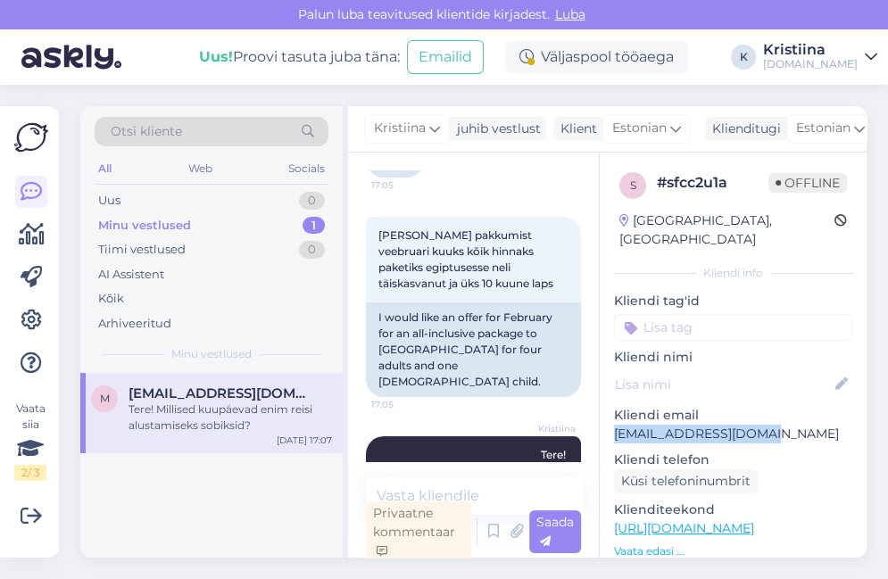
click at [205, 211] on div "Uus 0" at bounding box center [212, 200] width 234 height 25
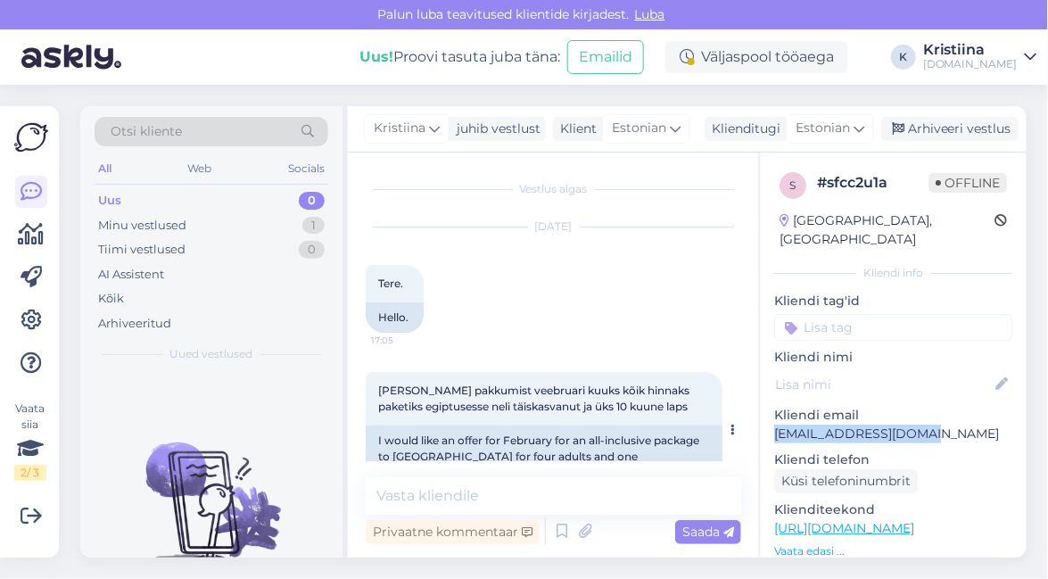
scroll to position [122, 0]
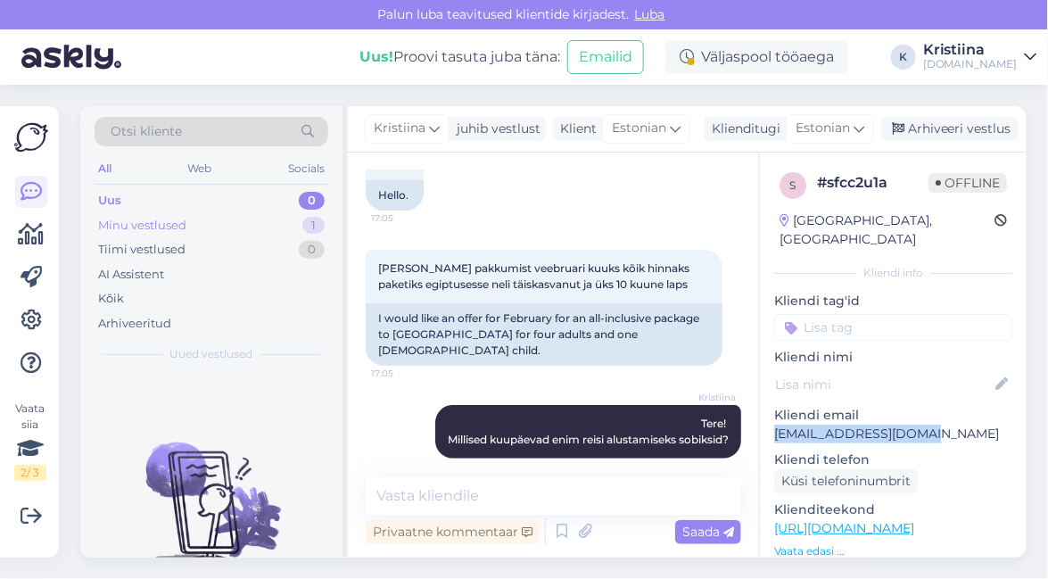
click at [254, 225] on div "Minu vestlused 1" at bounding box center [212, 225] width 234 height 25
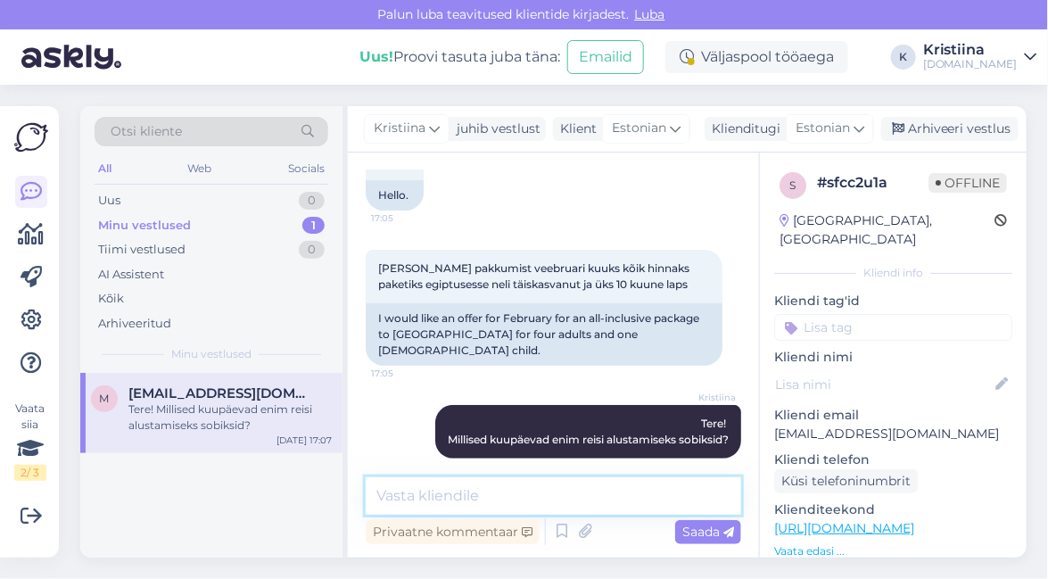
click at [464, 494] on textarea at bounding box center [554, 495] width 376 height 37
type textarea "Pakkumised on edastatud Teile e-mailile :)"
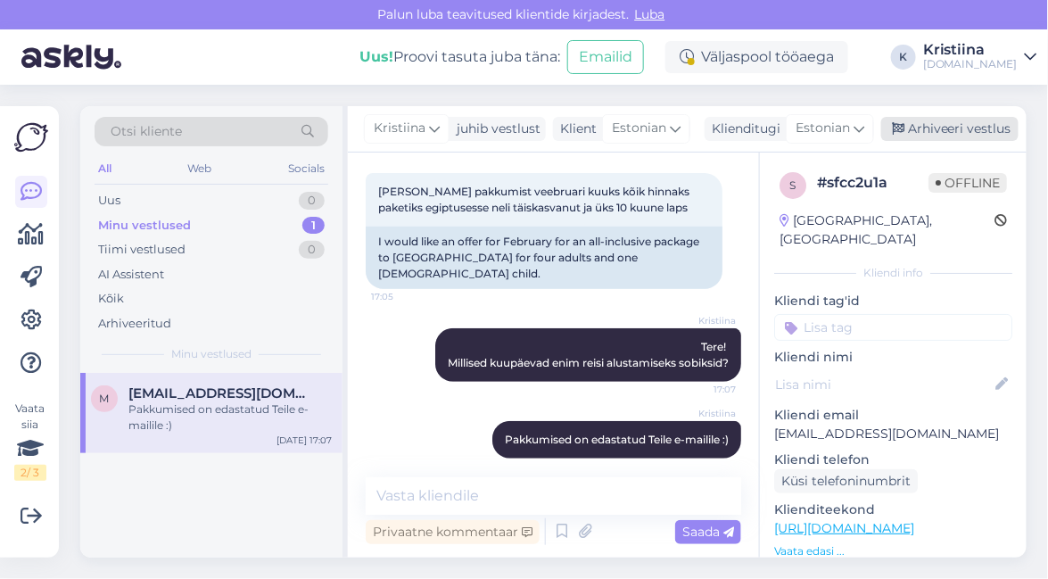
click at [981, 123] on div "Arhiveeri vestlus" at bounding box center [950, 129] width 137 height 24
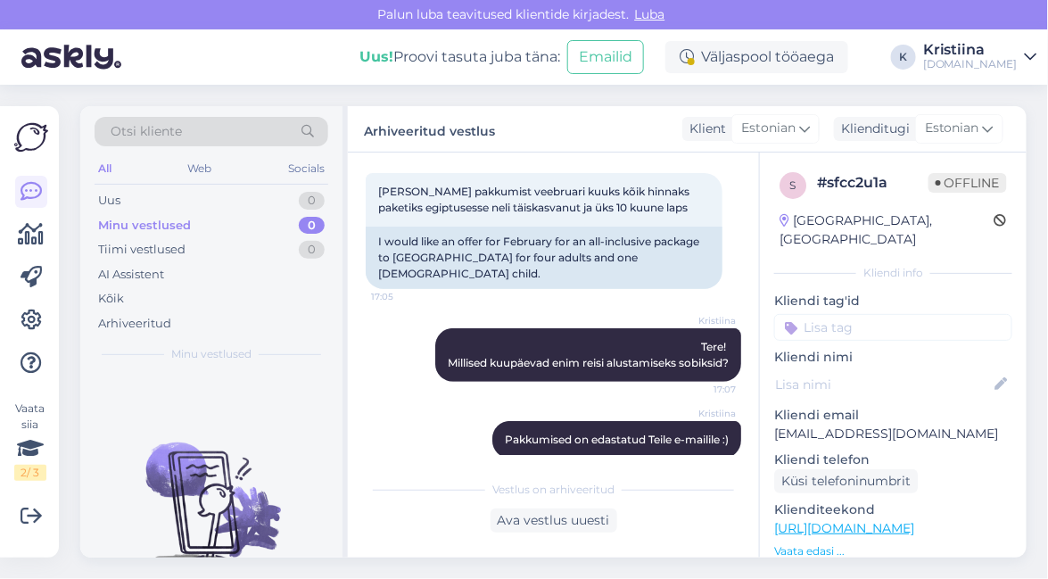
click at [228, 221] on div "Minu vestlused 0" at bounding box center [212, 225] width 234 height 25
click at [225, 246] on div "Tiimi vestlused 0" at bounding box center [212, 249] width 234 height 25
click at [178, 224] on div "Minu vestlused" at bounding box center [142, 226] width 88 height 18
click at [170, 207] on div "Uus 0" at bounding box center [212, 200] width 234 height 25
click at [257, 225] on div "Minu vestlused 0" at bounding box center [212, 225] width 234 height 25
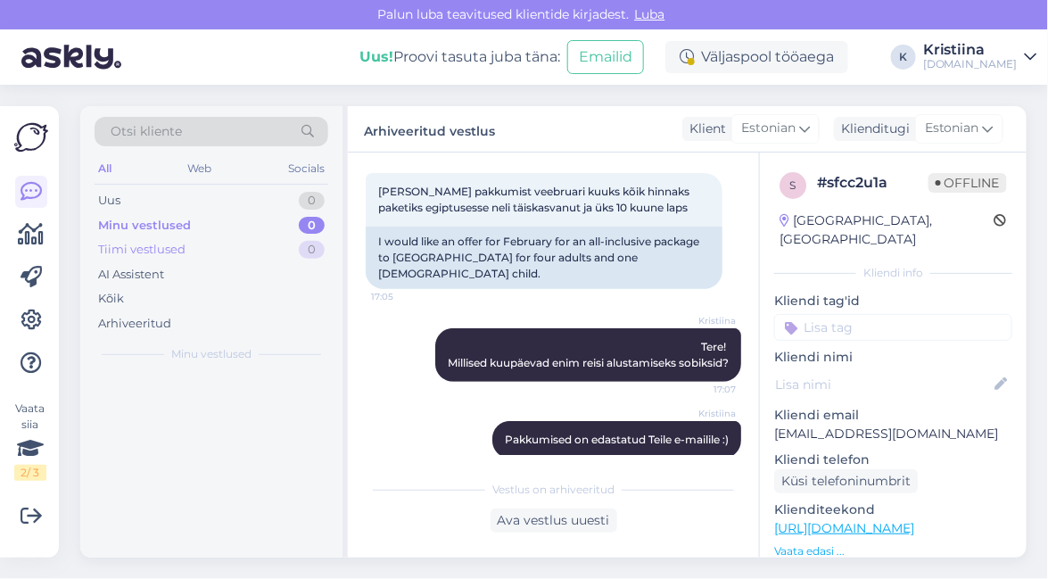
click at [250, 241] on div "Tiimi vestlused 0" at bounding box center [212, 249] width 234 height 25
